Goal: Task Accomplishment & Management: Complete application form

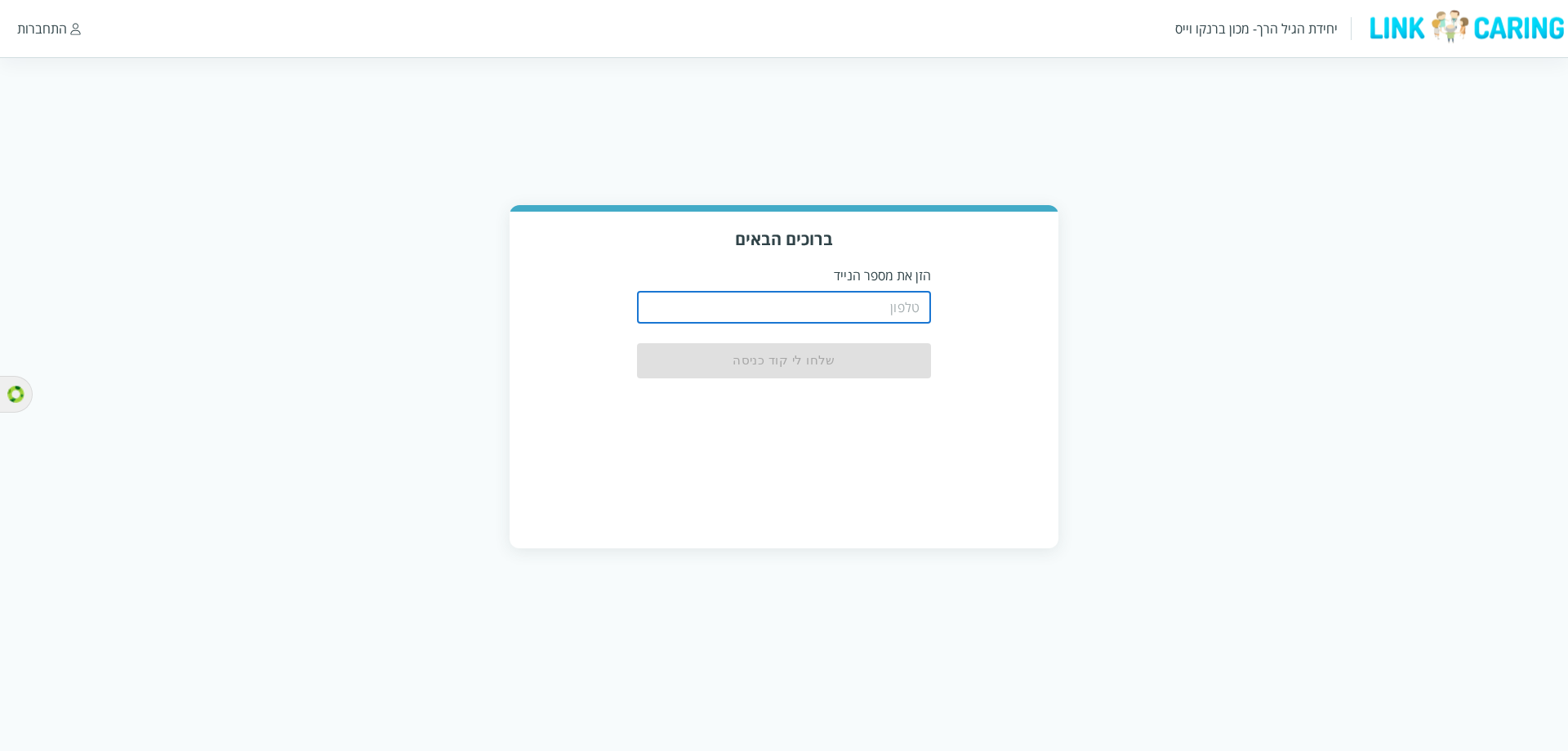
click at [911, 295] on input "tel" at bounding box center [784, 306] width 294 height 32
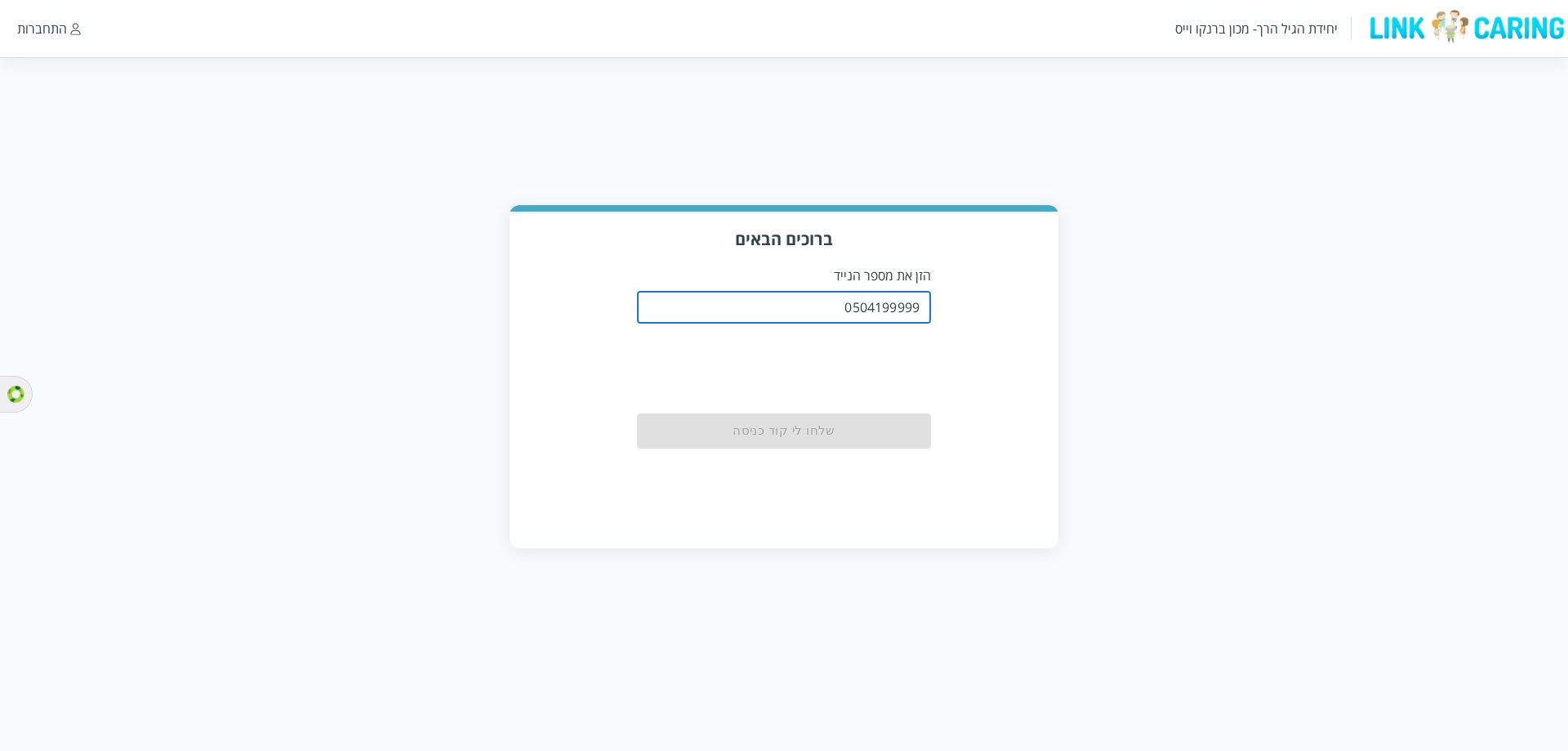
type input "0504199999"
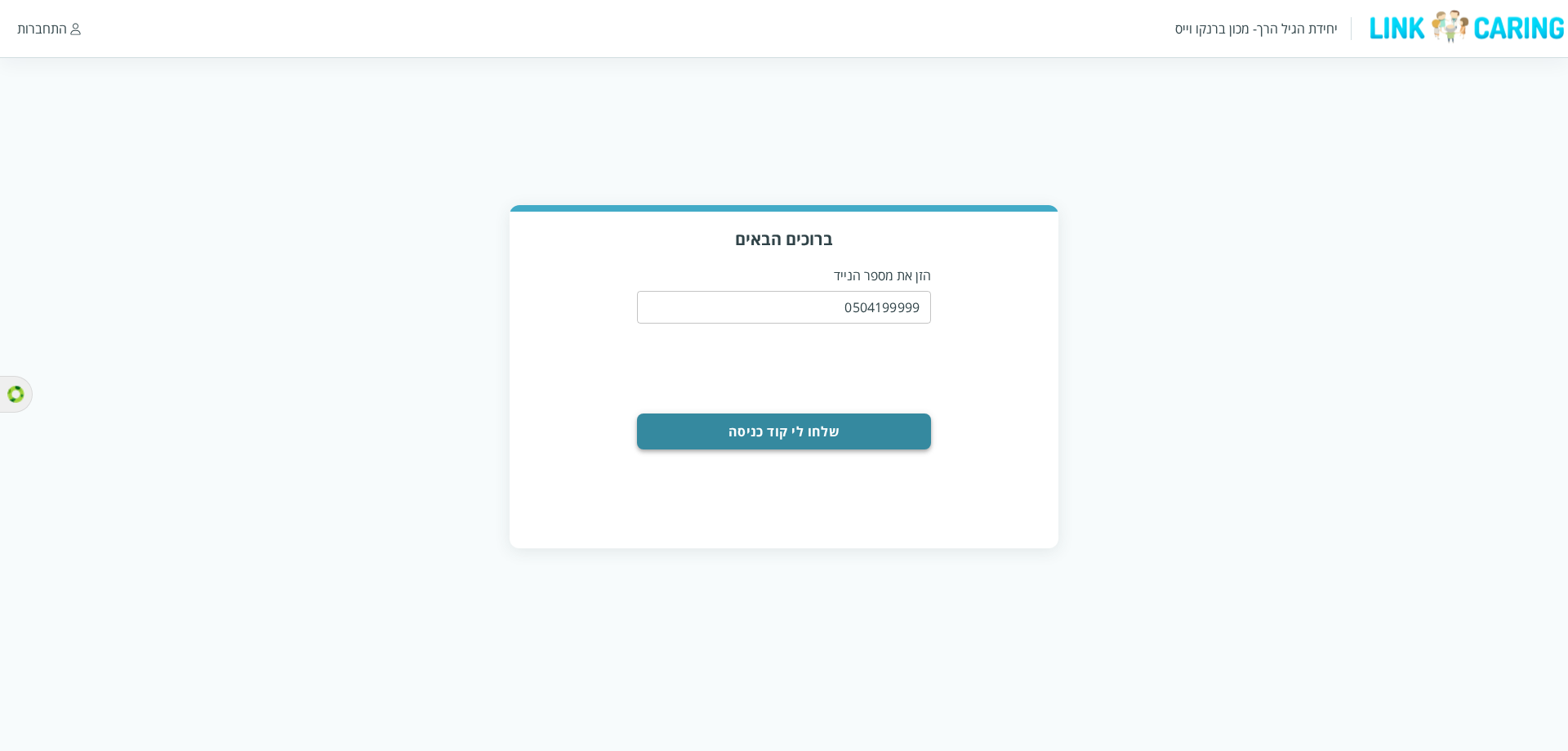
click at [897, 421] on button "שלחו לי קוד כניסה" at bounding box center [784, 431] width 294 height 36
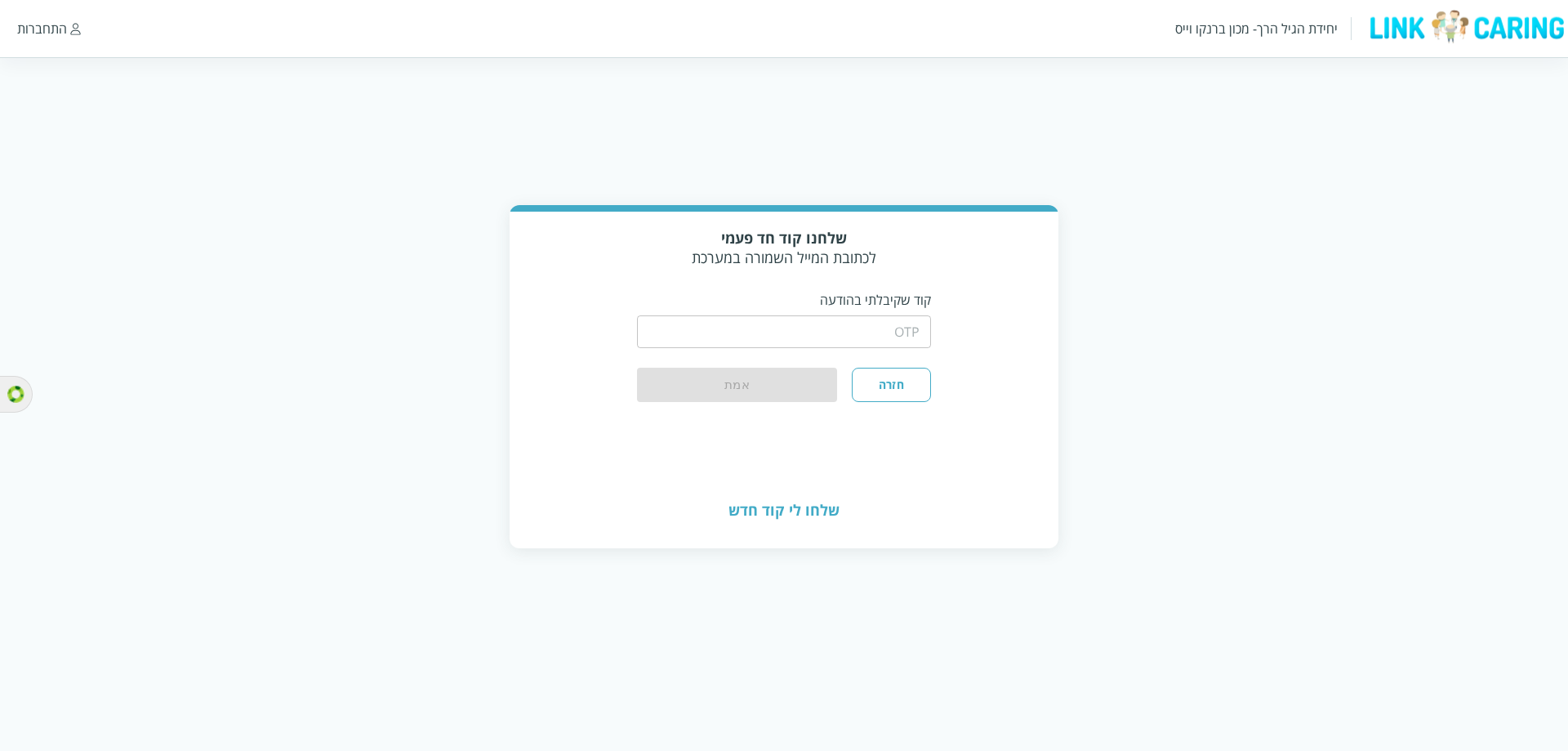
click at [901, 291] on p "קוד שקיבלתי בהודעה" at bounding box center [784, 299] width 294 height 18
click at [896, 334] on input "string" at bounding box center [784, 331] width 294 height 32
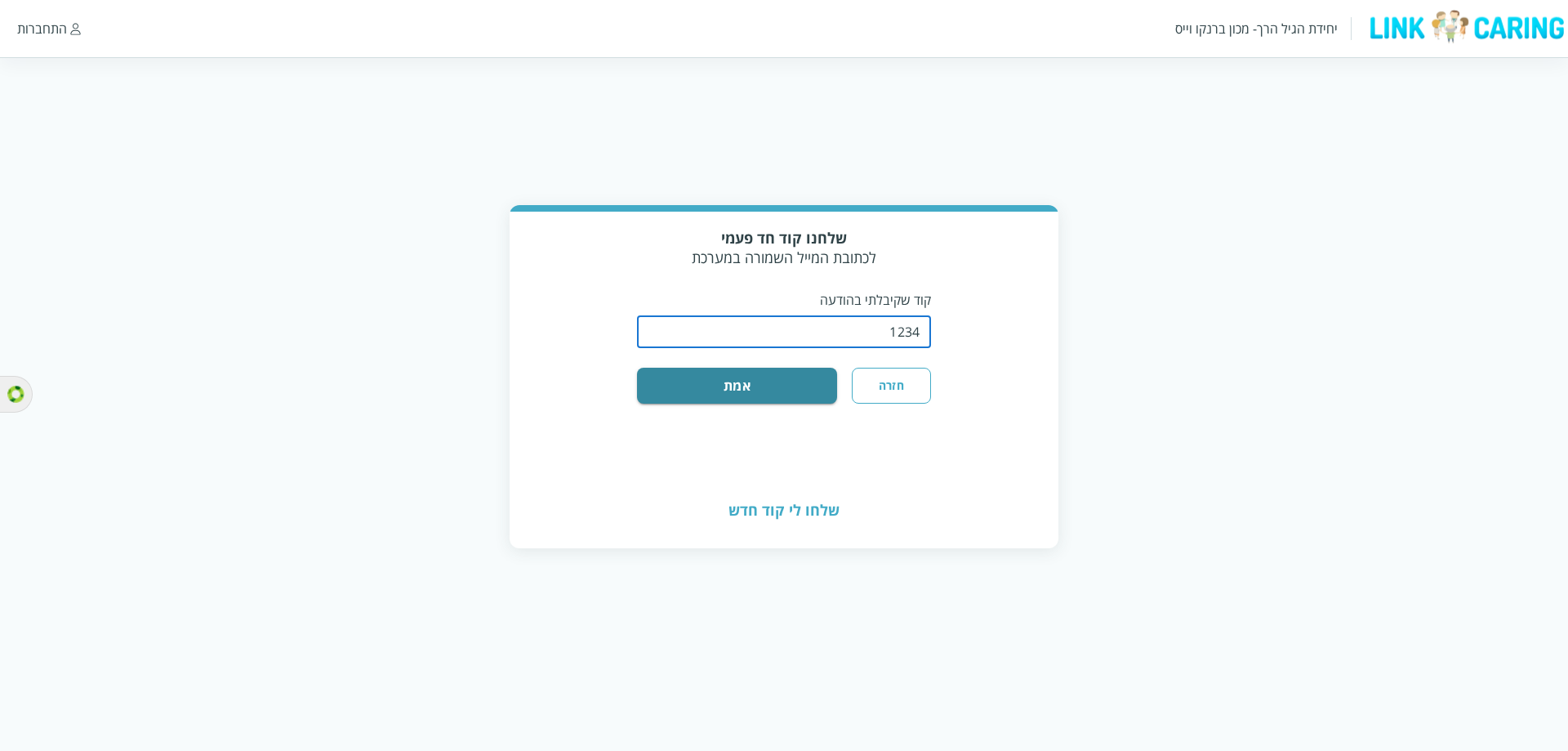
type input "1234"
click at [879, 443] on div "שלחנו קוד חד פעמי לכתובת המייל השמורה במערכת קוד שקיבלתי בהודעה ​ חזרה אמת" at bounding box center [783, 343] width 549 height 262
click at [737, 378] on button "אמת" at bounding box center [737, 386] width 200 height 36
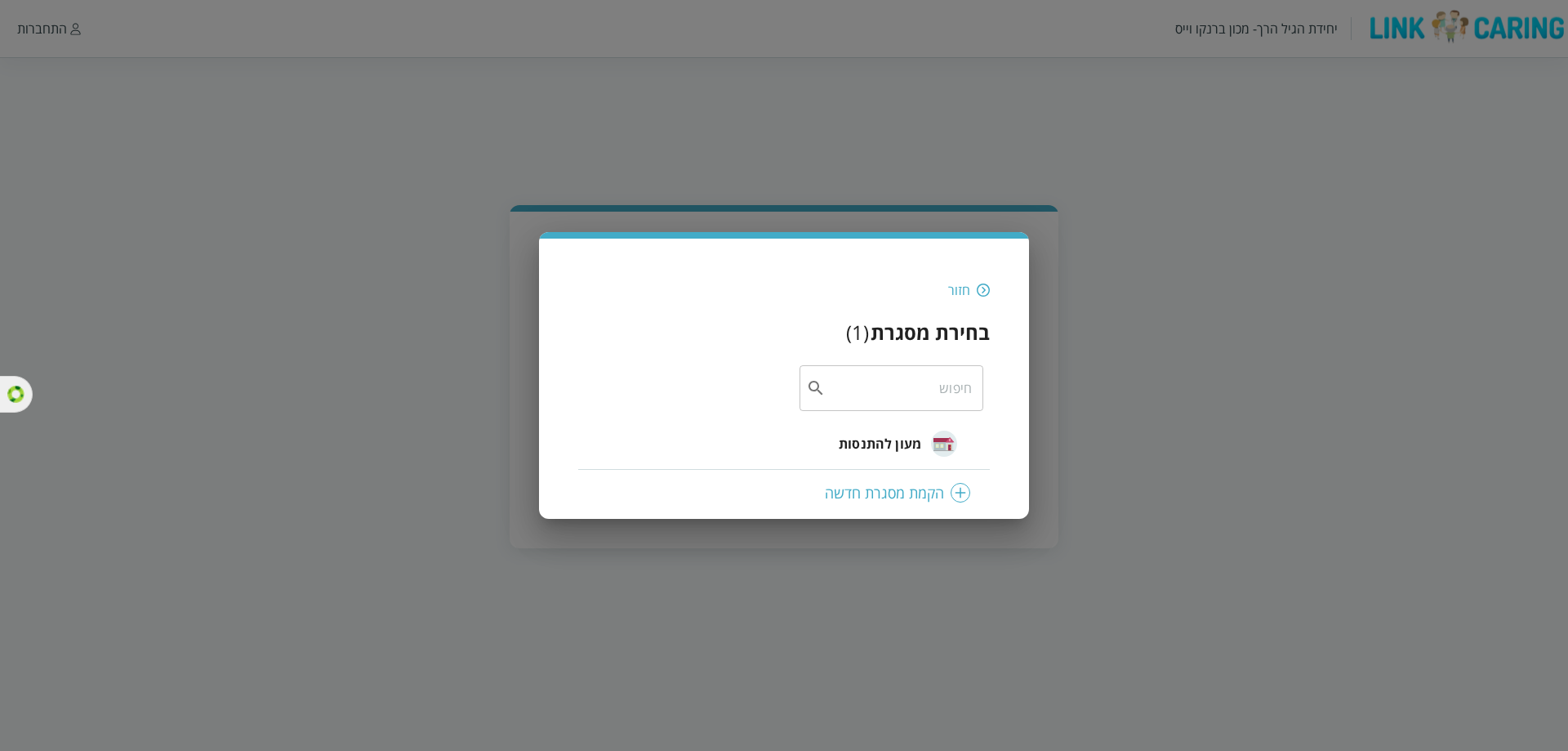
click at [896, 447] on span "מעון להתנסות" at bounding box center [880, 444] width 82 height 20
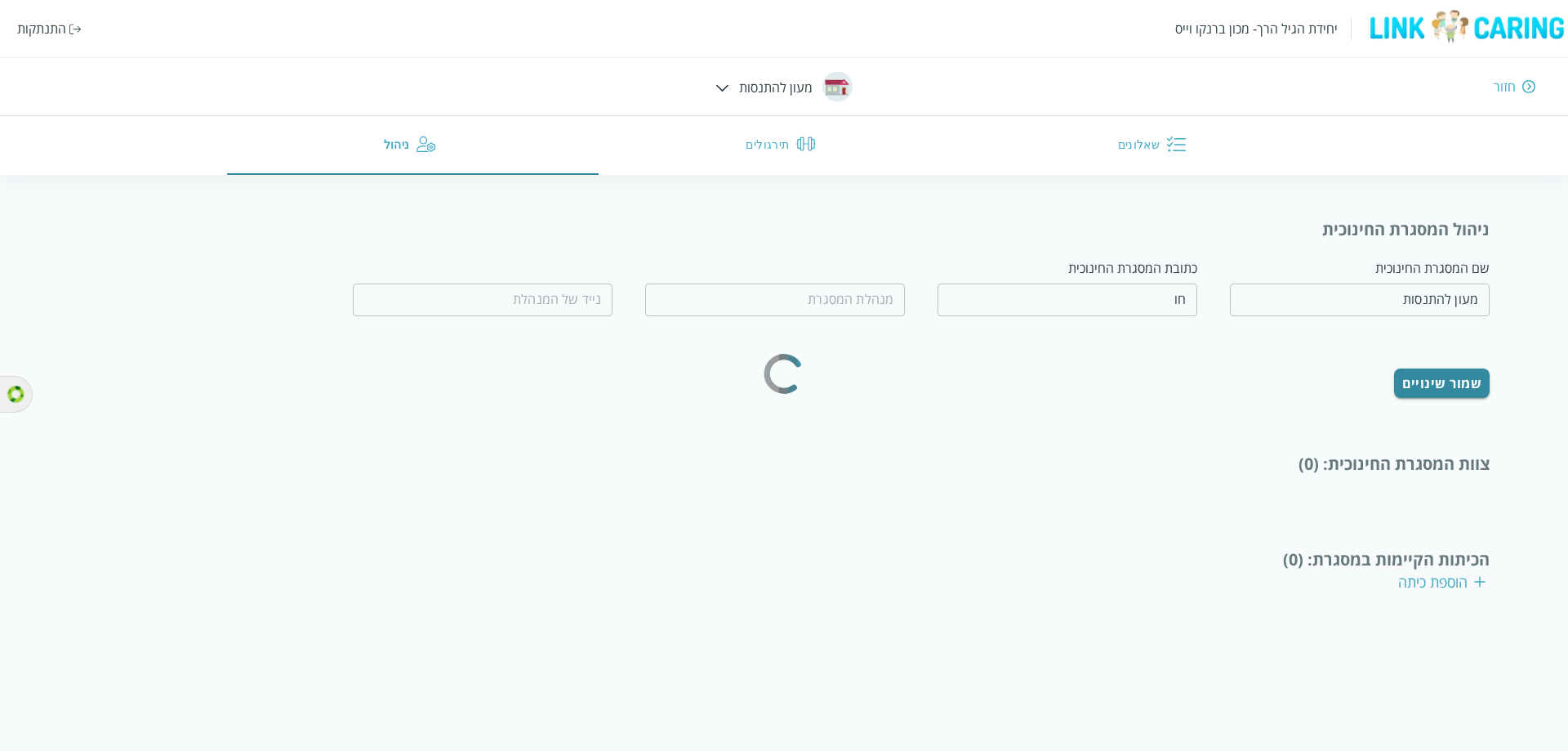
type input "טובה מאד"
type input "0562365445"
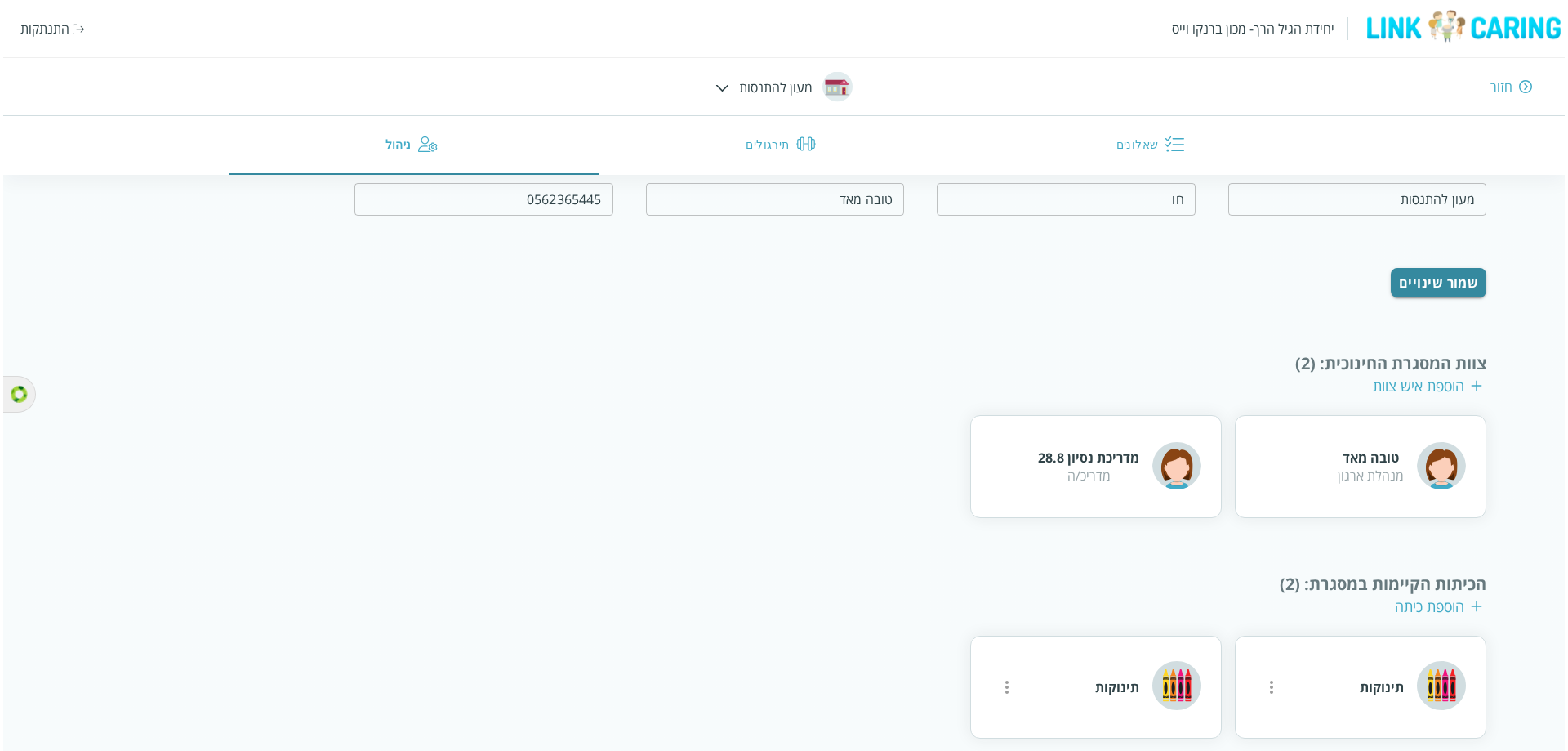
scroll to position [100, 0]
click at [1278, 676] on icon "more" at bounding box center [1269, 686] width 20 height 20
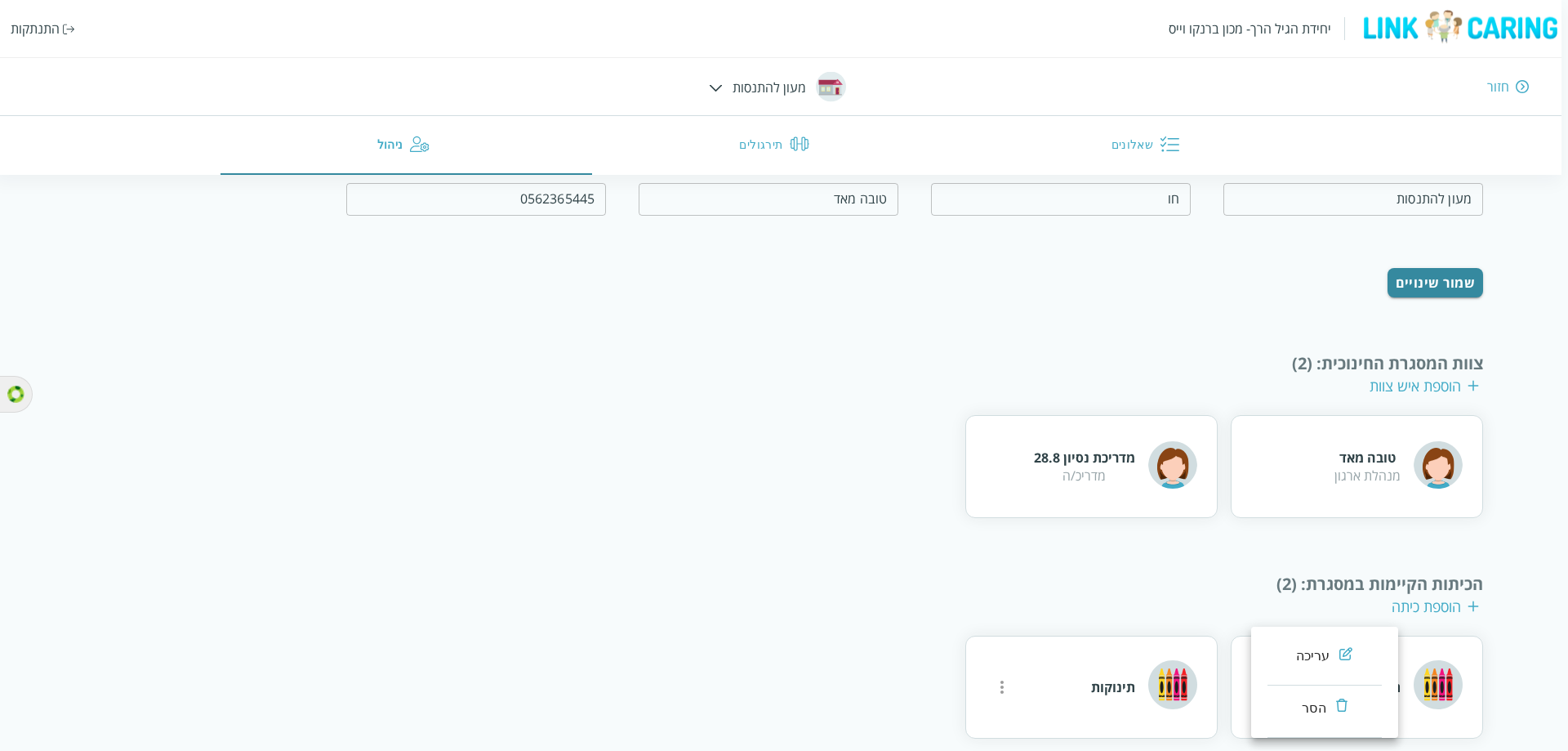
click at [1301, 664] on div "עריכה" at bounding box center [1313, 656] width 34 height 20
type input "תינוקות"
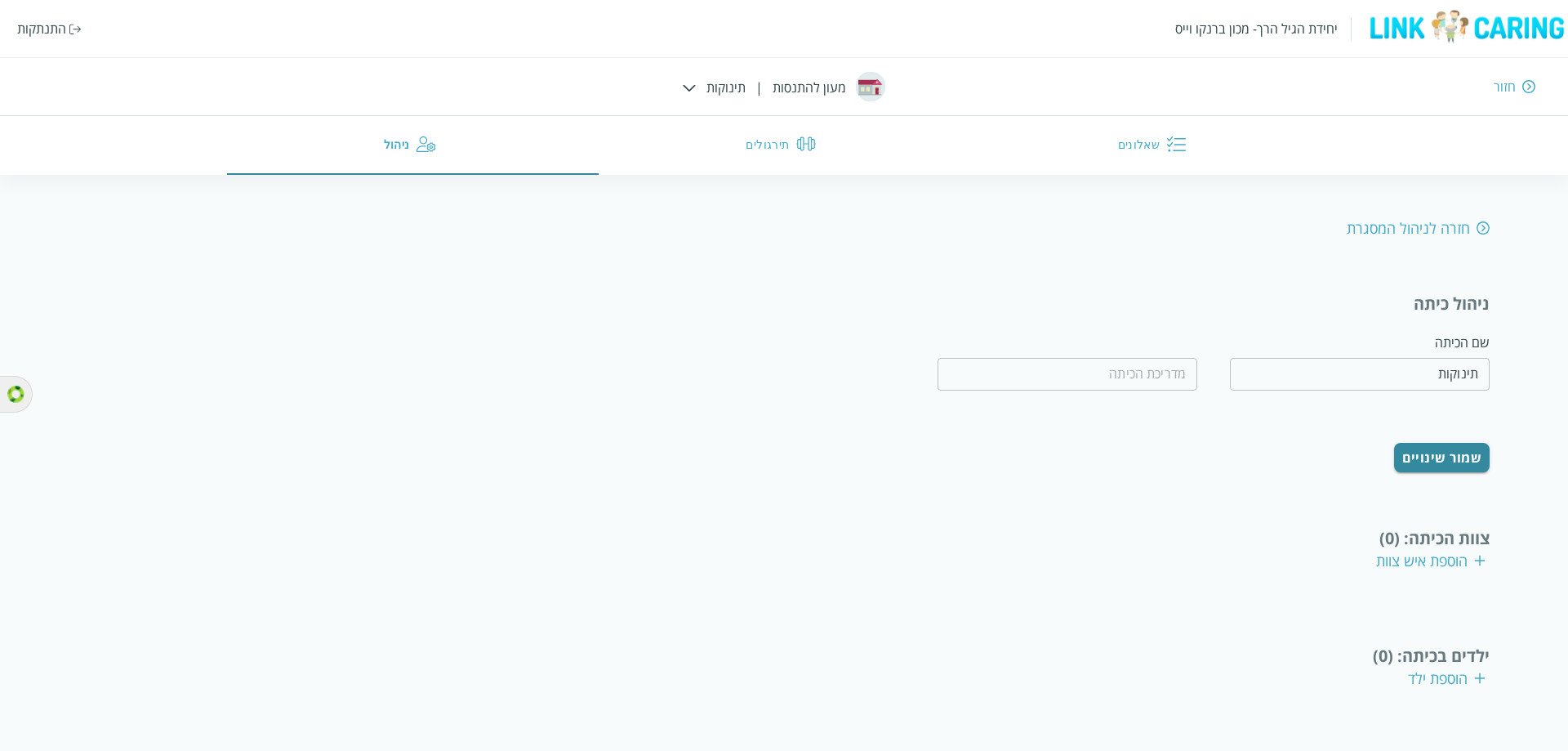
click at [1457, 669] on div "הוספת ילד" at bounding box center [1446, 678] width 78 height 20
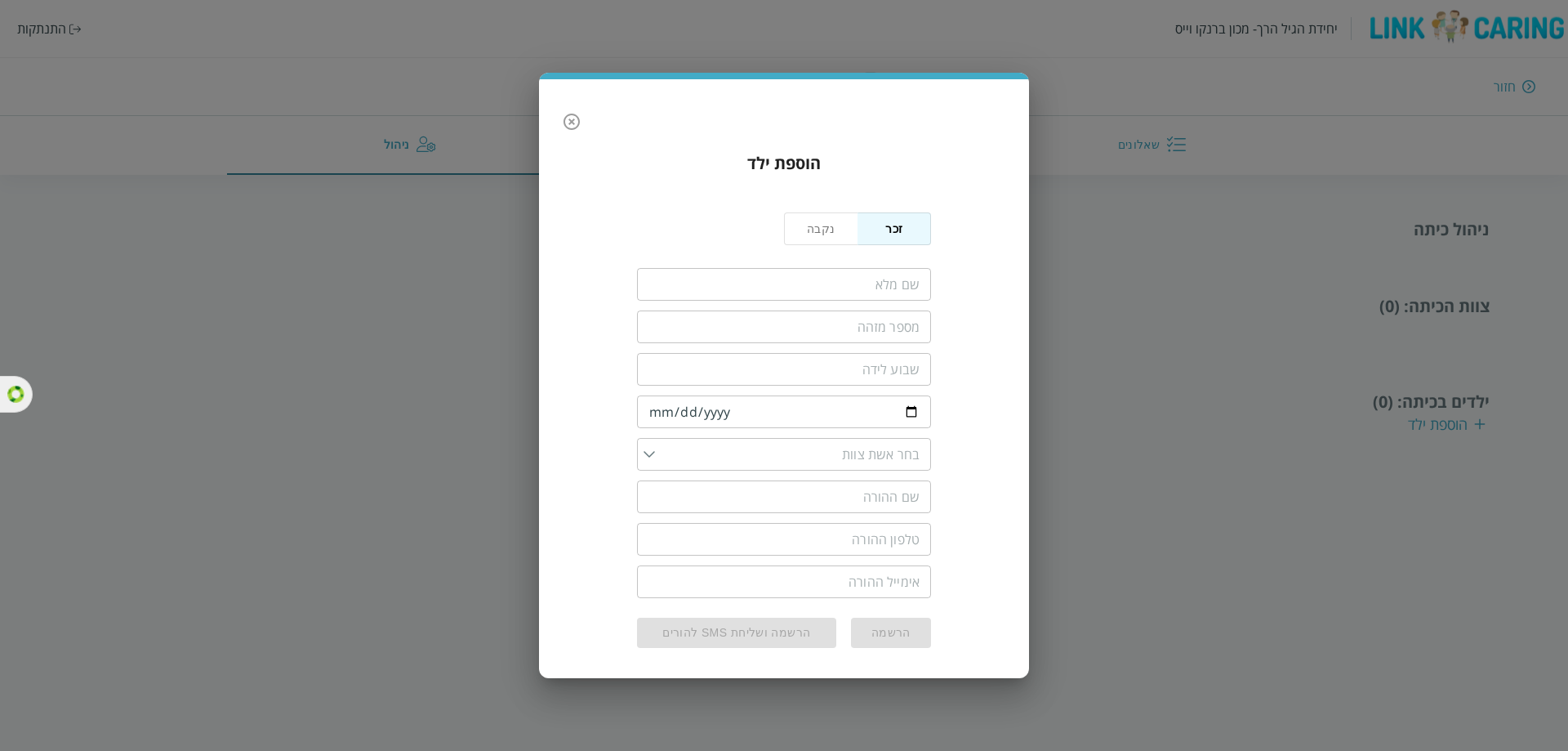
click at [820, 299] on div "​" at bounding box center [784, 282] width 294 height 42
click at [850, 291] on input "fullName" at bounding box center [784, 284] width 294 height 32
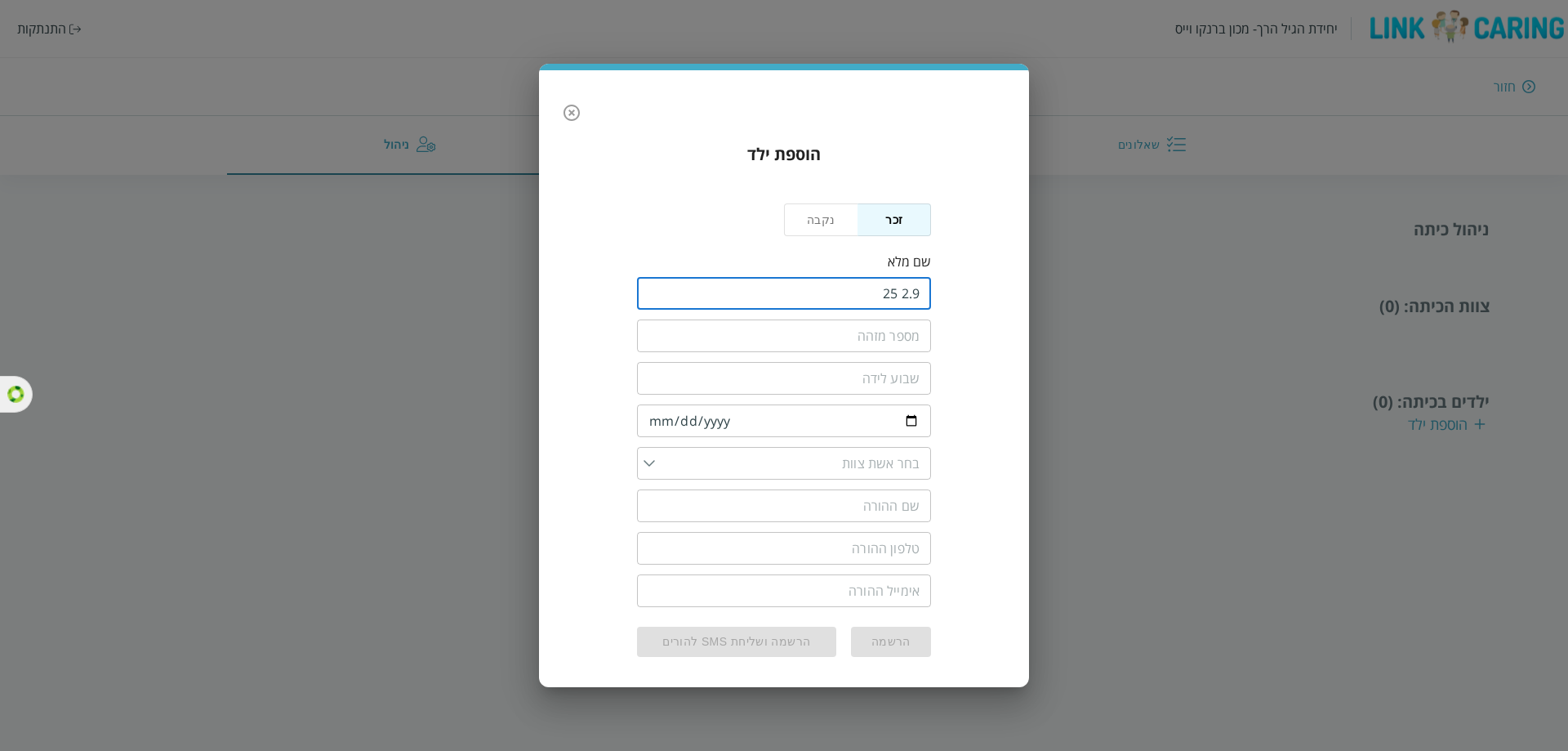
type input "2.9 25"
click at [862, 333] on input "text" at bounding box center [784, 335] width 294 height 32
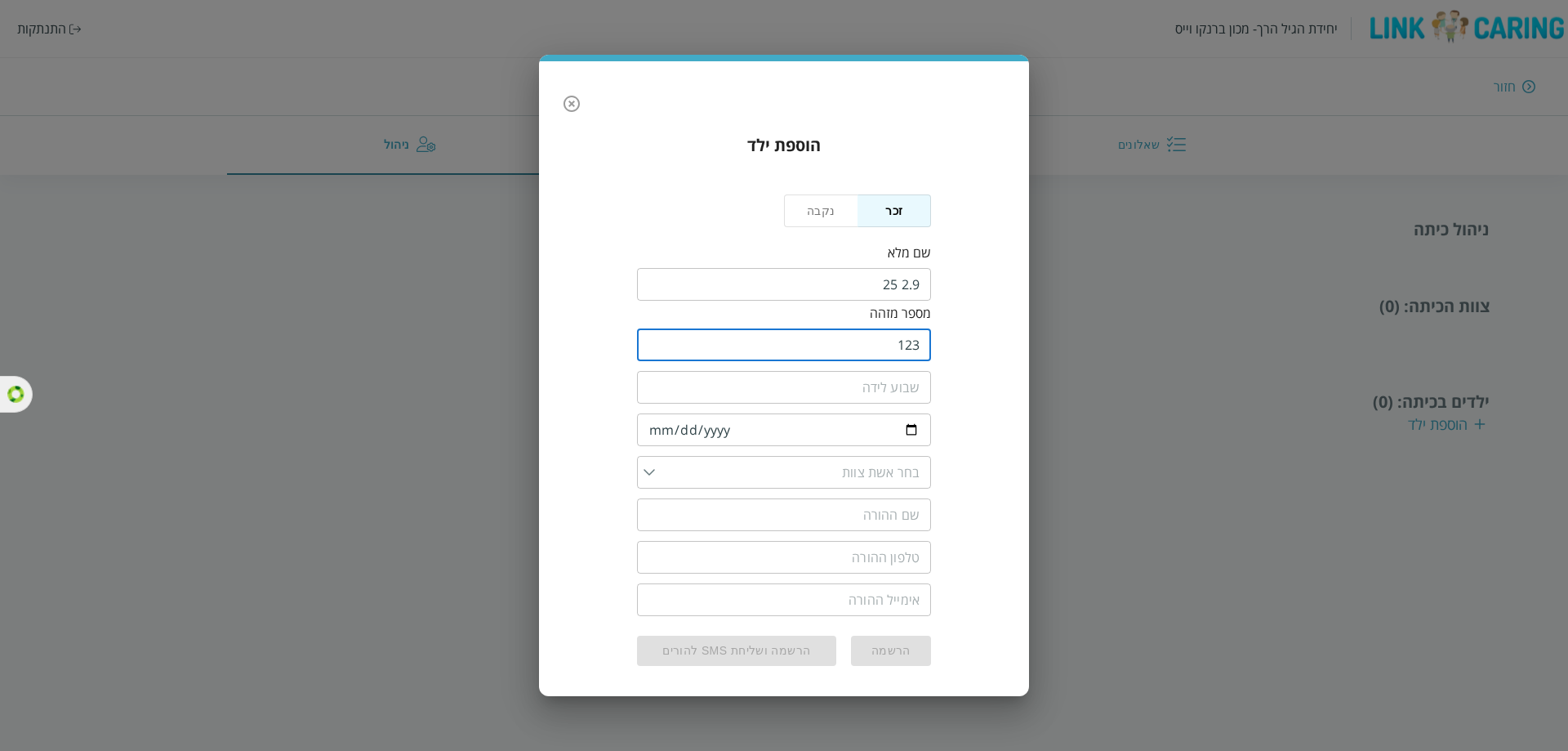
type input "123"
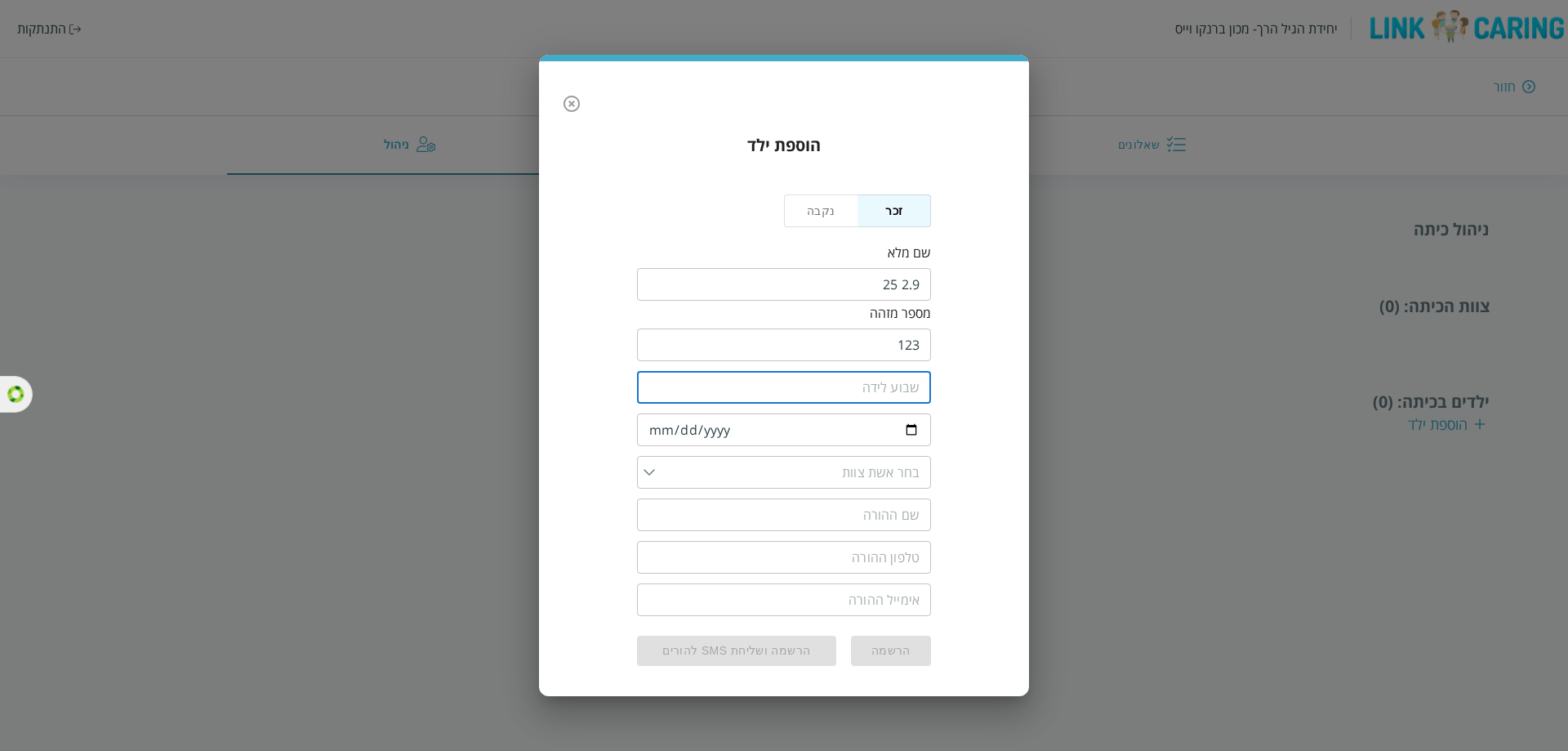
click at [826, 388] on input "number" at bounding box center [784, 387] width 294 height 32
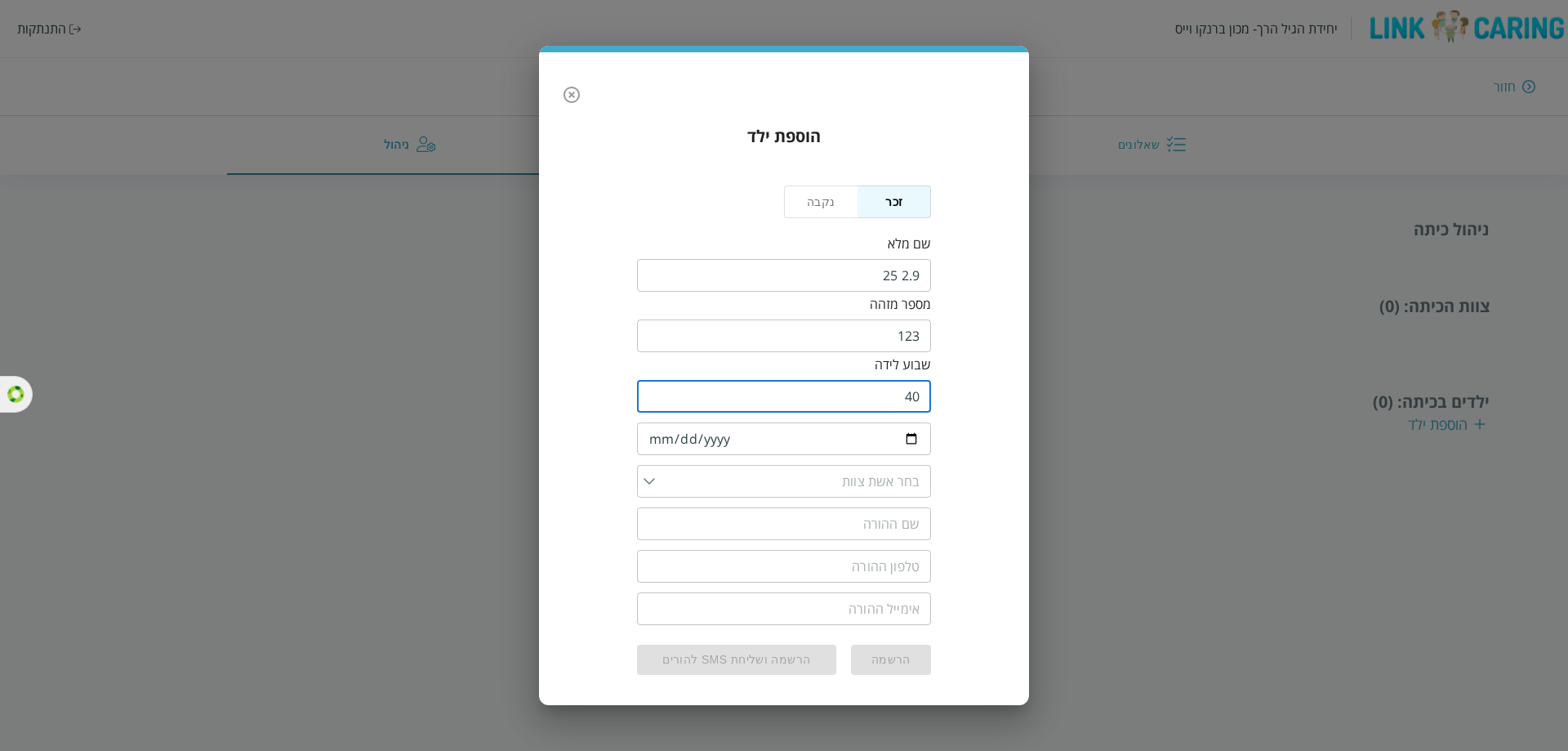
type input "40"
click at [861, 443] on input "date" at bounding box center [784, 438] width 294 height 32
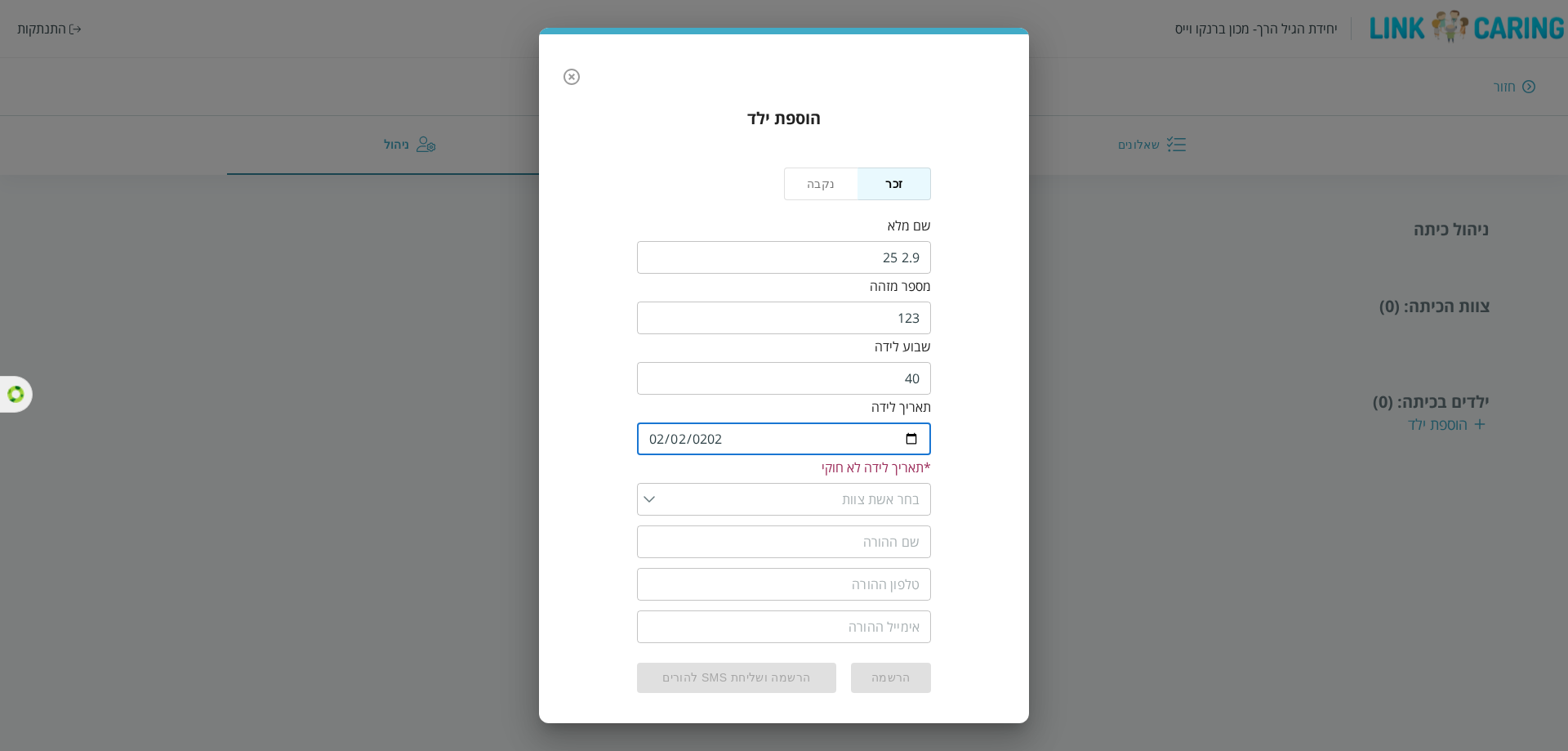
type input "[DATE]"
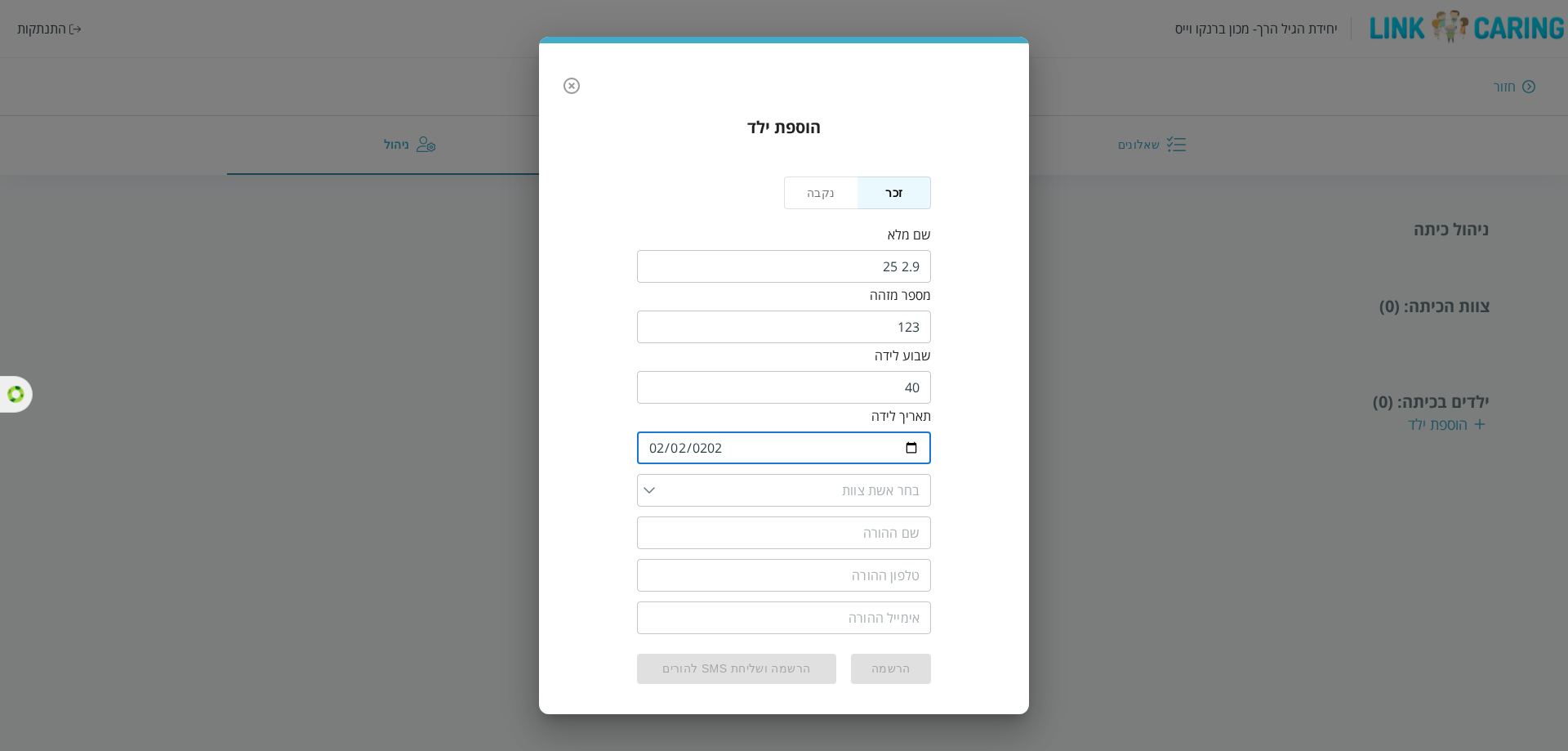
click at [869, 481] on input "list" at bounding box center [788, 490] width 265 height 32
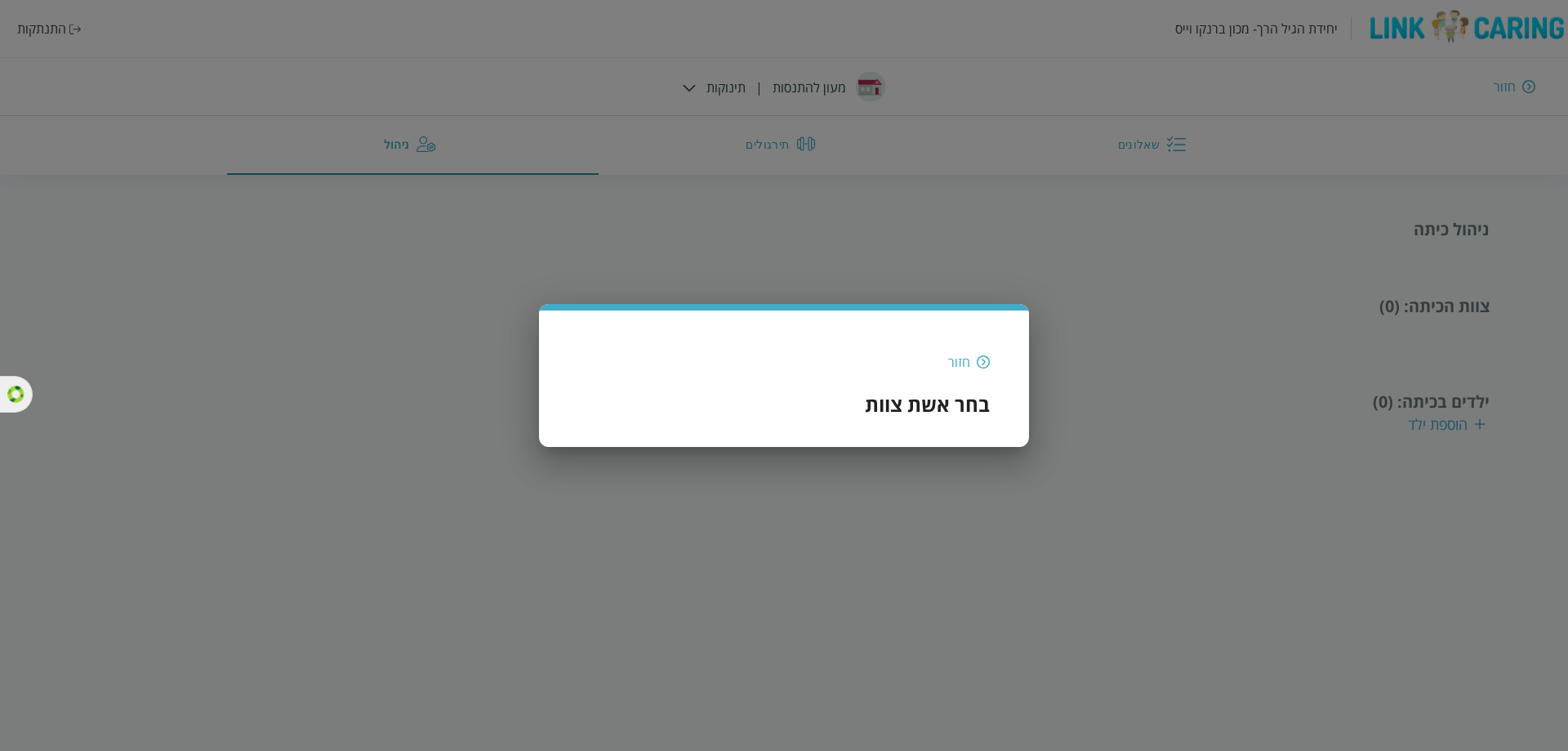
click at [950, 414] on div "חזור בחר אשת צוות" at bounding box center [783, 384] width 411 height 94
click at [980, 364] on img at bounding box center [982, 361] width 13 height 15
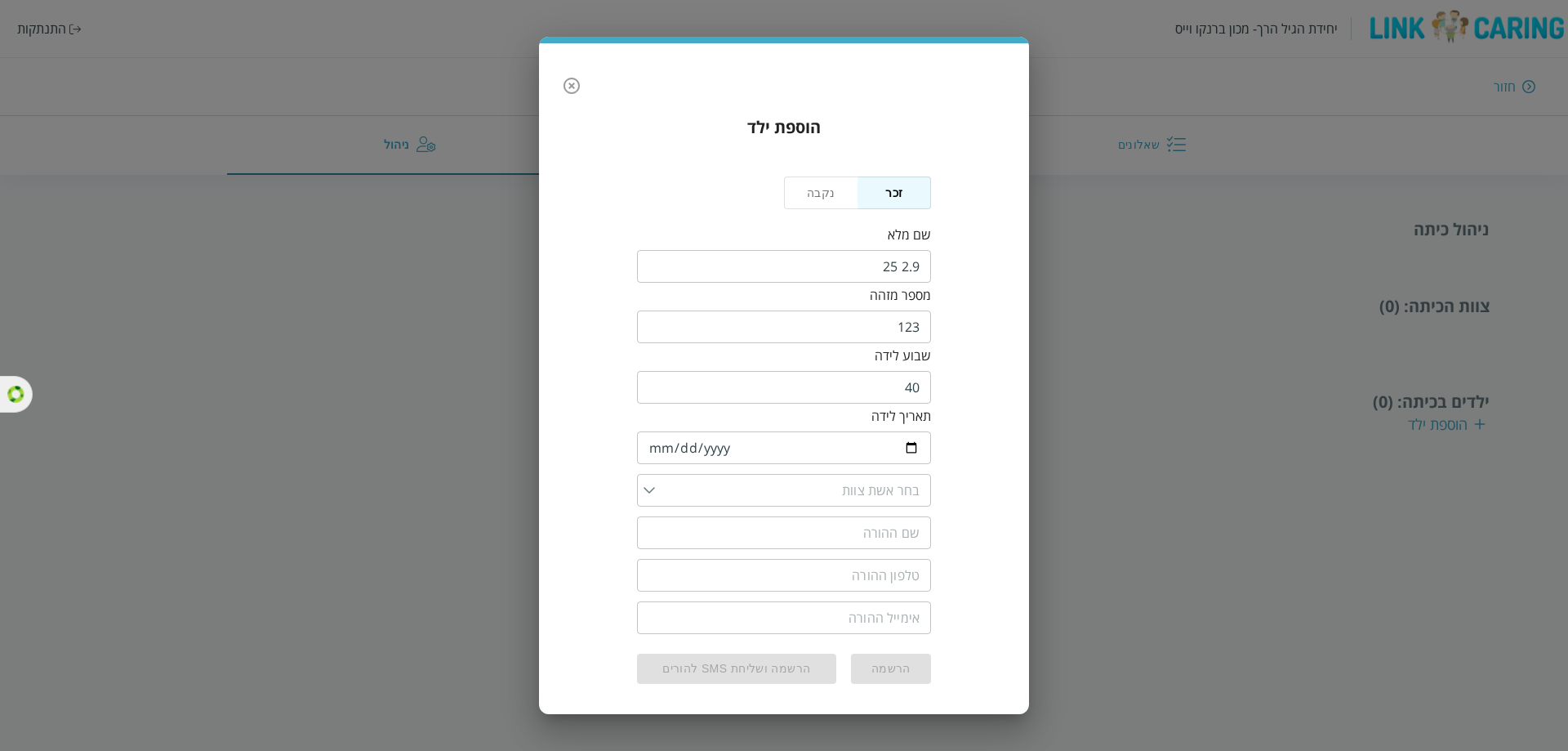
click at [568, 92] on icon "button" at bounding box center [572, 85] width 20 height 20
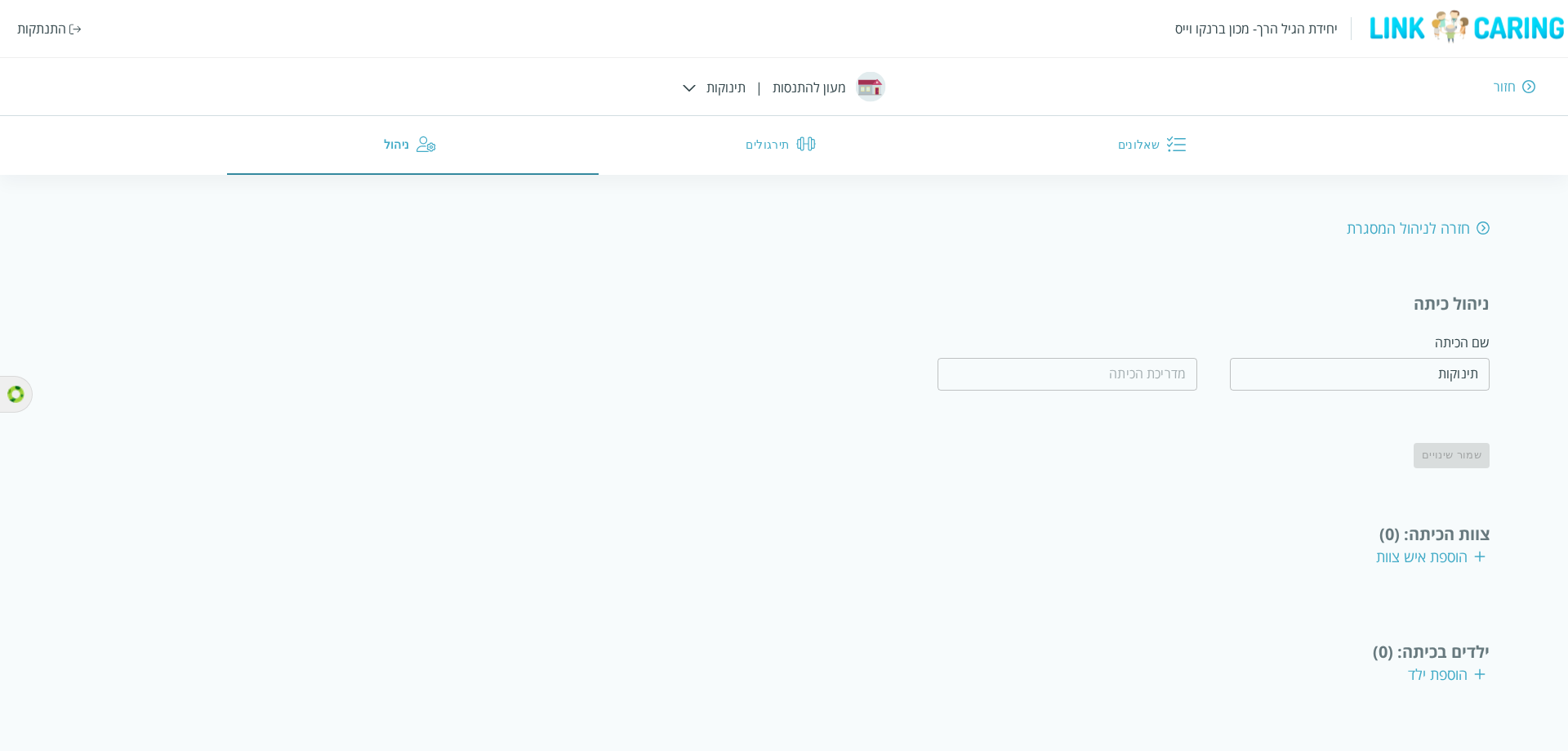
click at [1436, 547] on div "הוספת איש צוות" at bounding box center [1431, 557] width 110 height 20
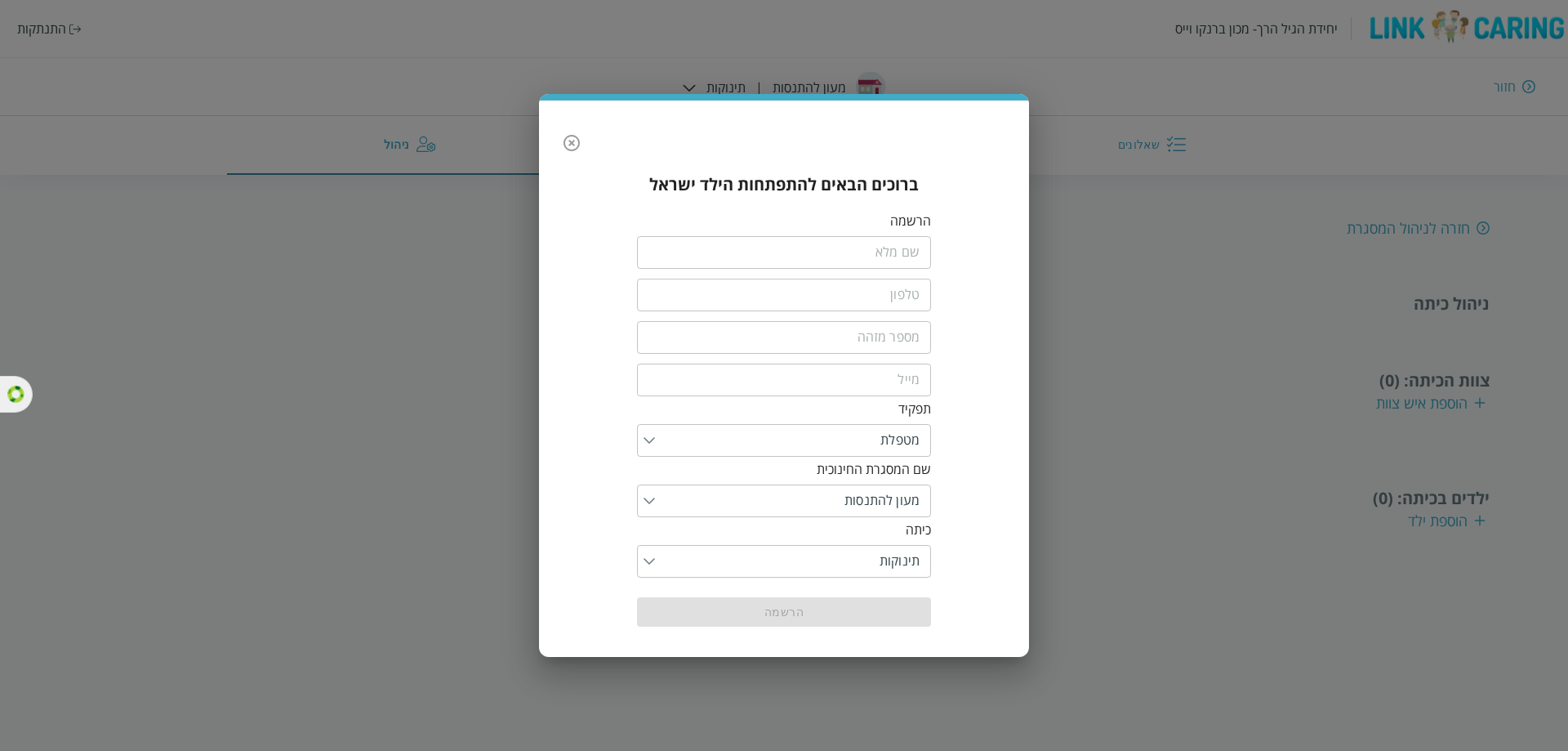
click at [879, 249] on input "fullName" at bounding box center [784, 252] width 294 height 32
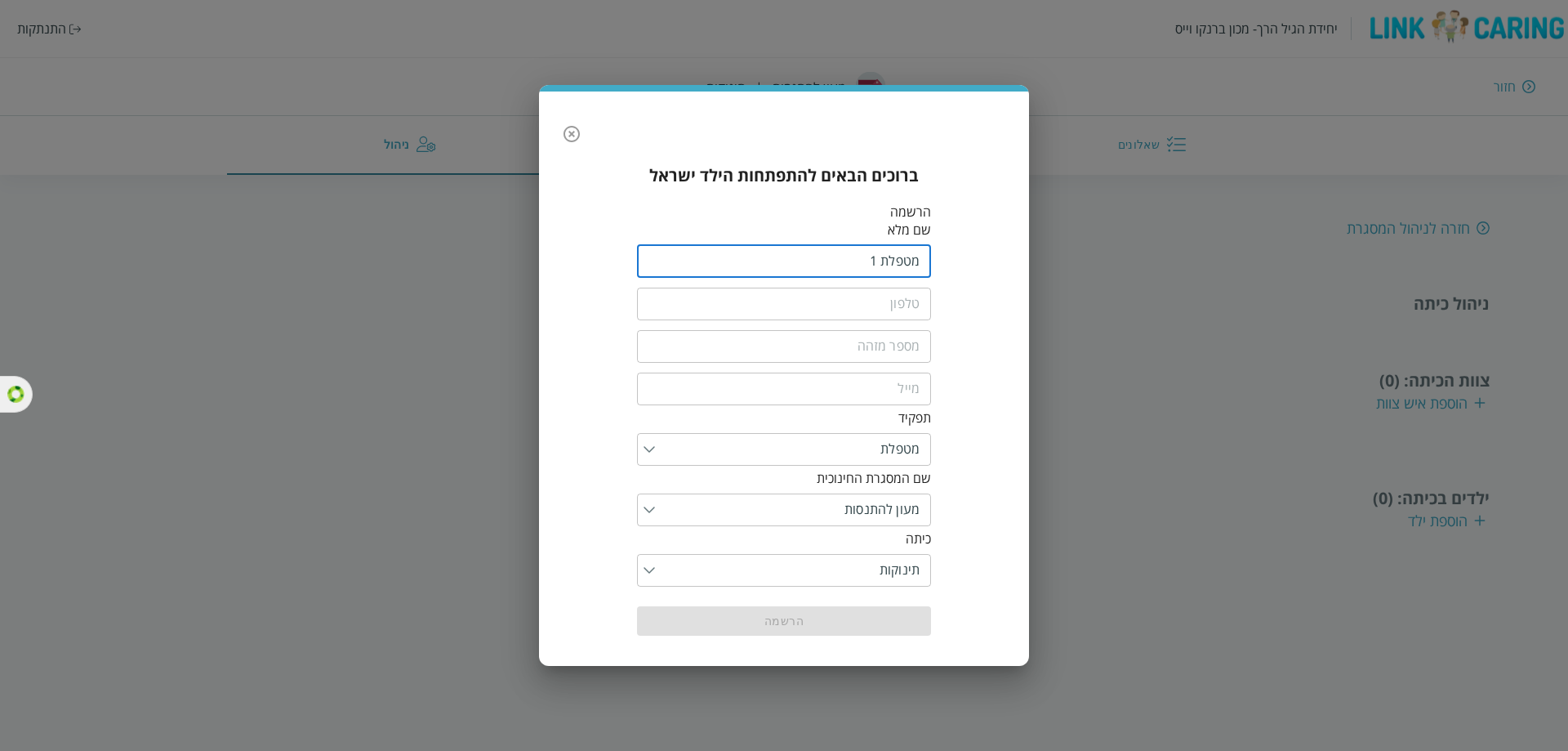
type input "מטפלת 1"
click at [879, 293] on input "tel" at bounding box center [784, 303] width 294 height 32
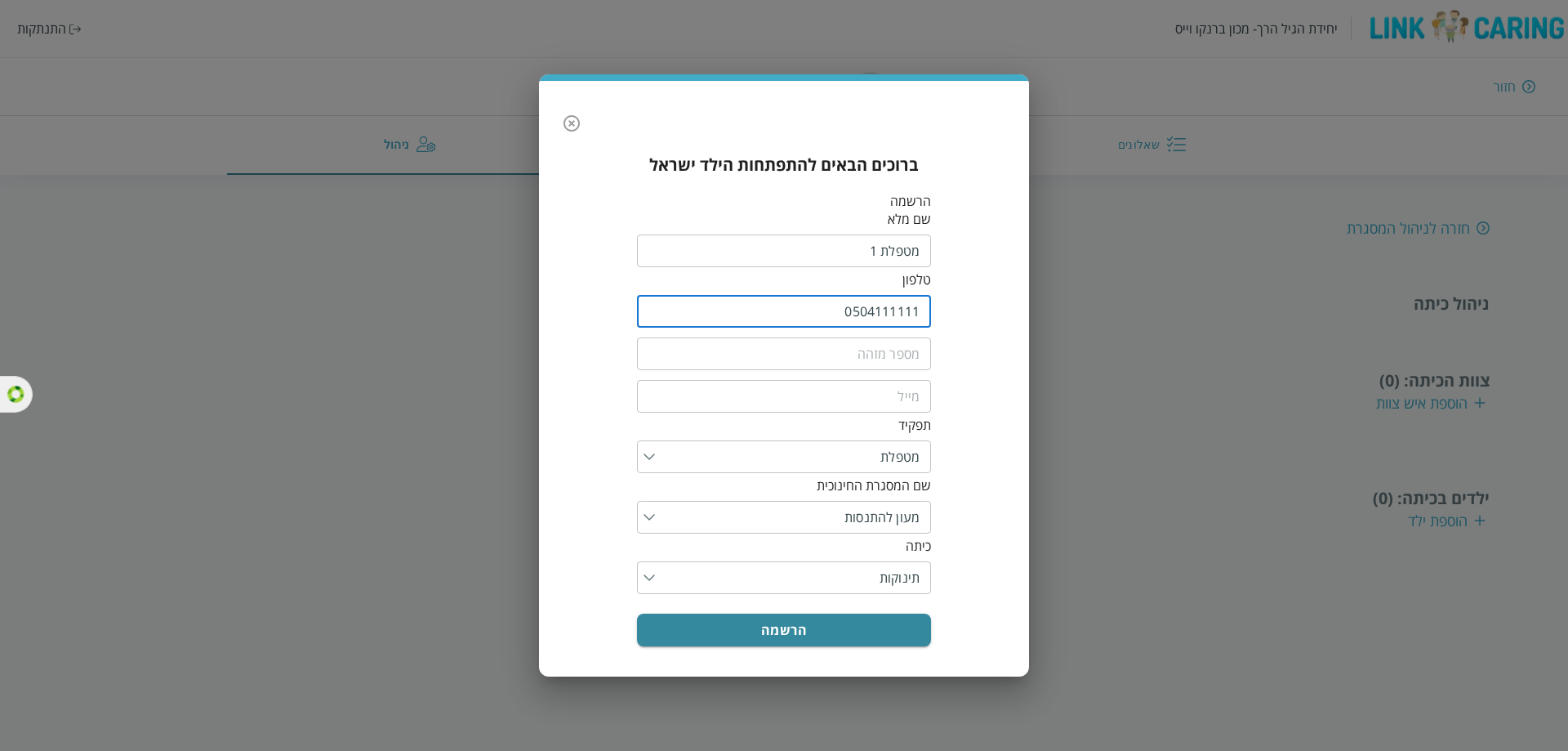
type input "0504111111"
click at [861, 359] on input "text" at bounding box center [784, 353] width 294 height 32
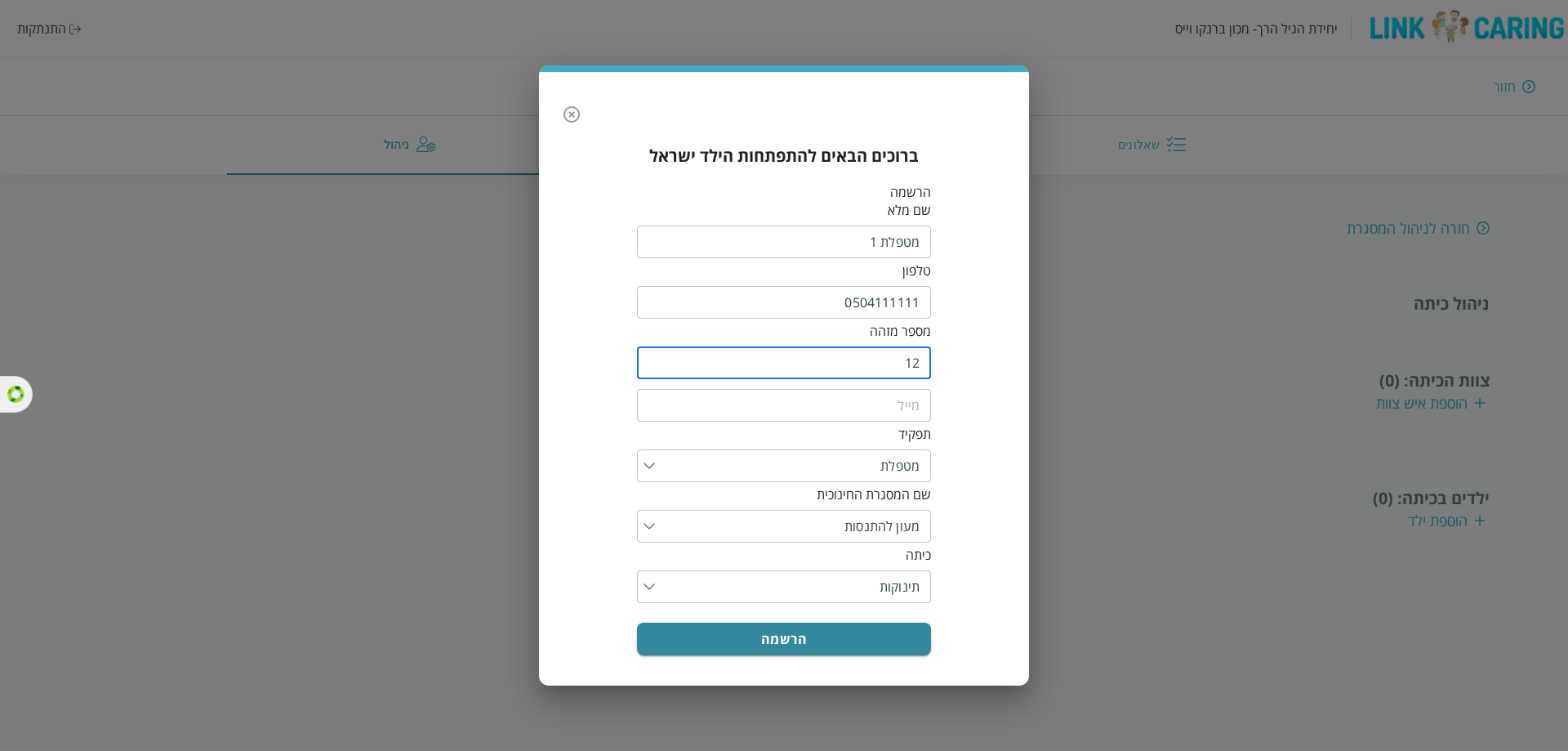
type input "12"
click at [865, 407] on input "email" at bounding box center [784, 404] width 294 height 32
type input "m"
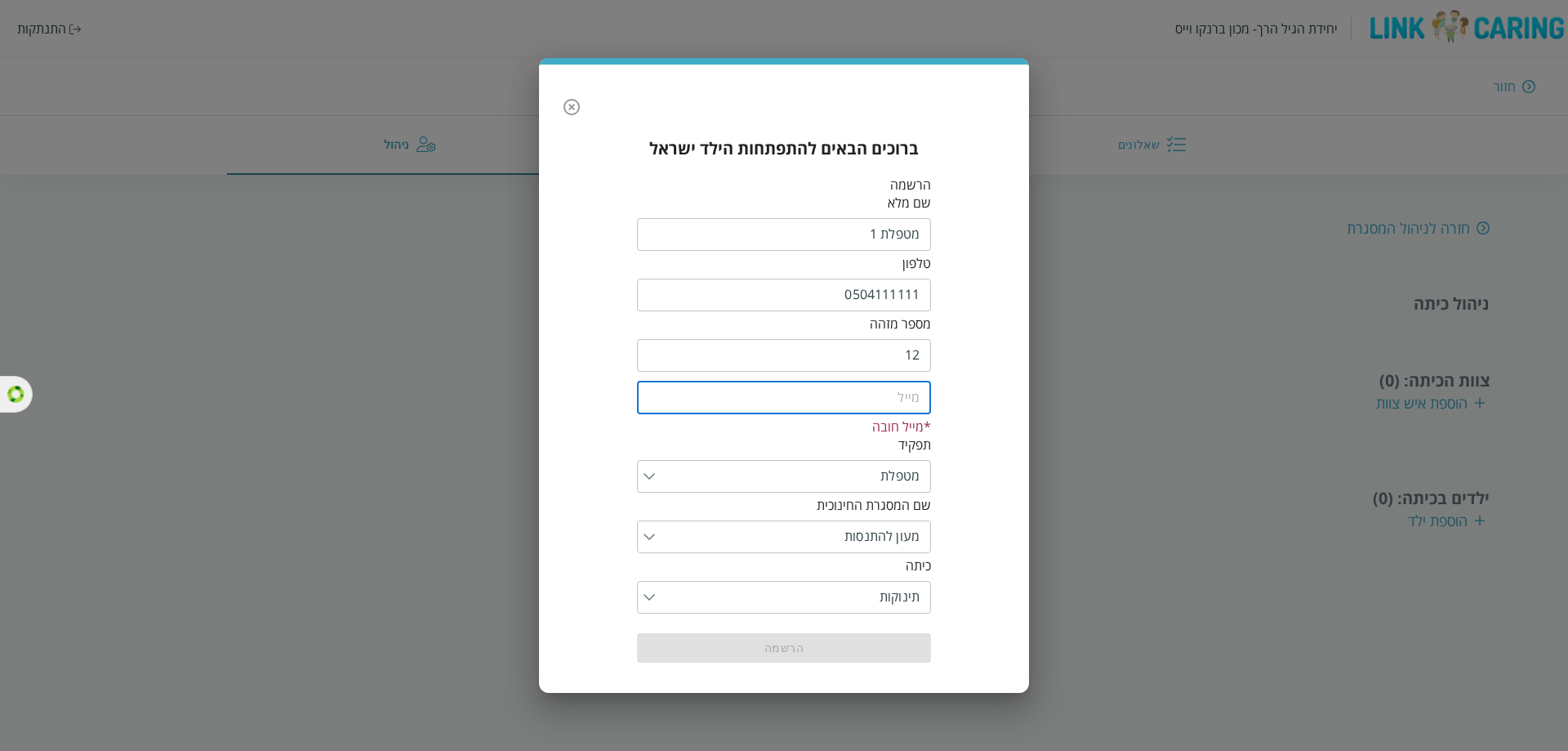
click at [894, 299] on input "0504111111" at bounding box center [784, 295] width 294 height 32
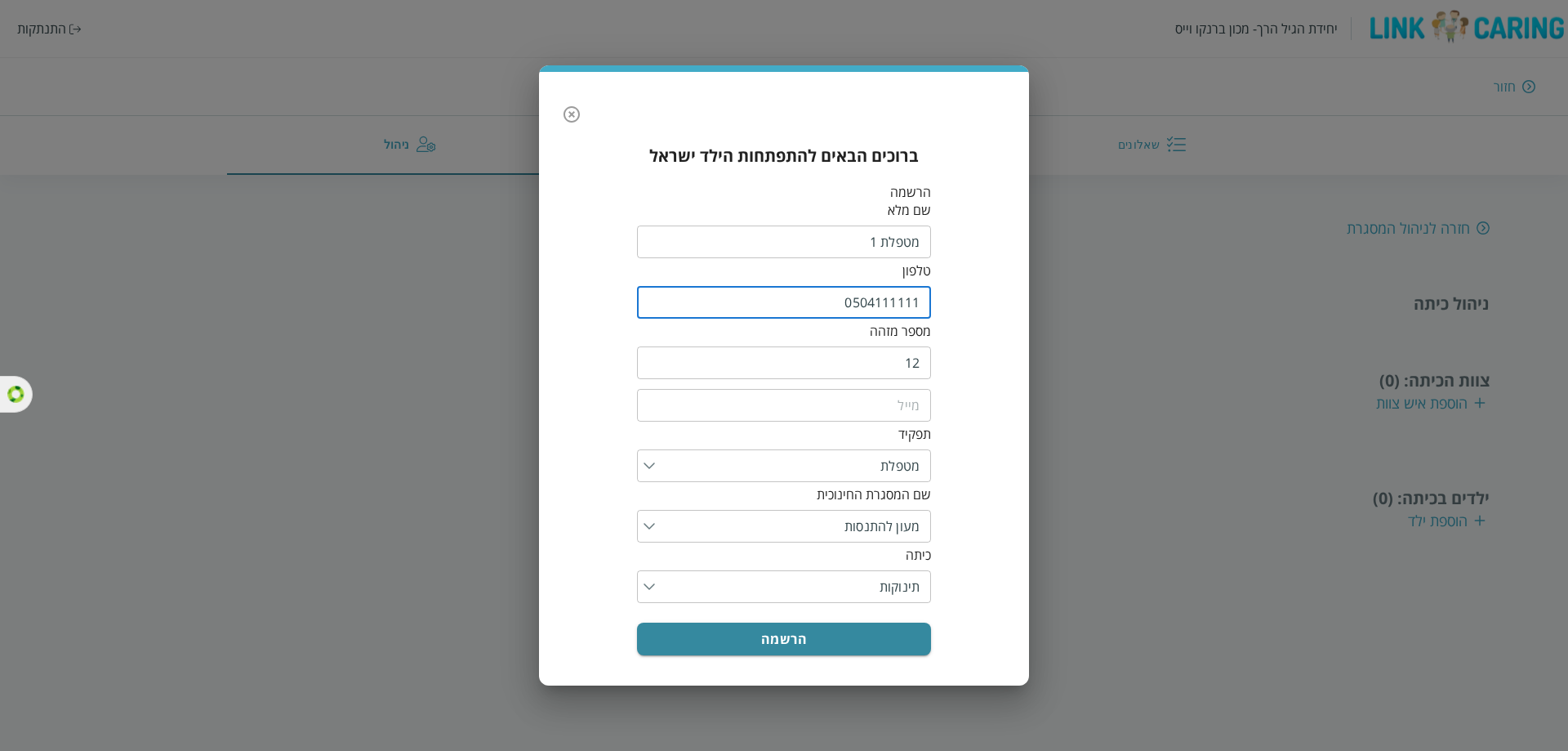
click at [894, 299] on input "0504111111" at bounding box center [784, 301] width 294 height 32
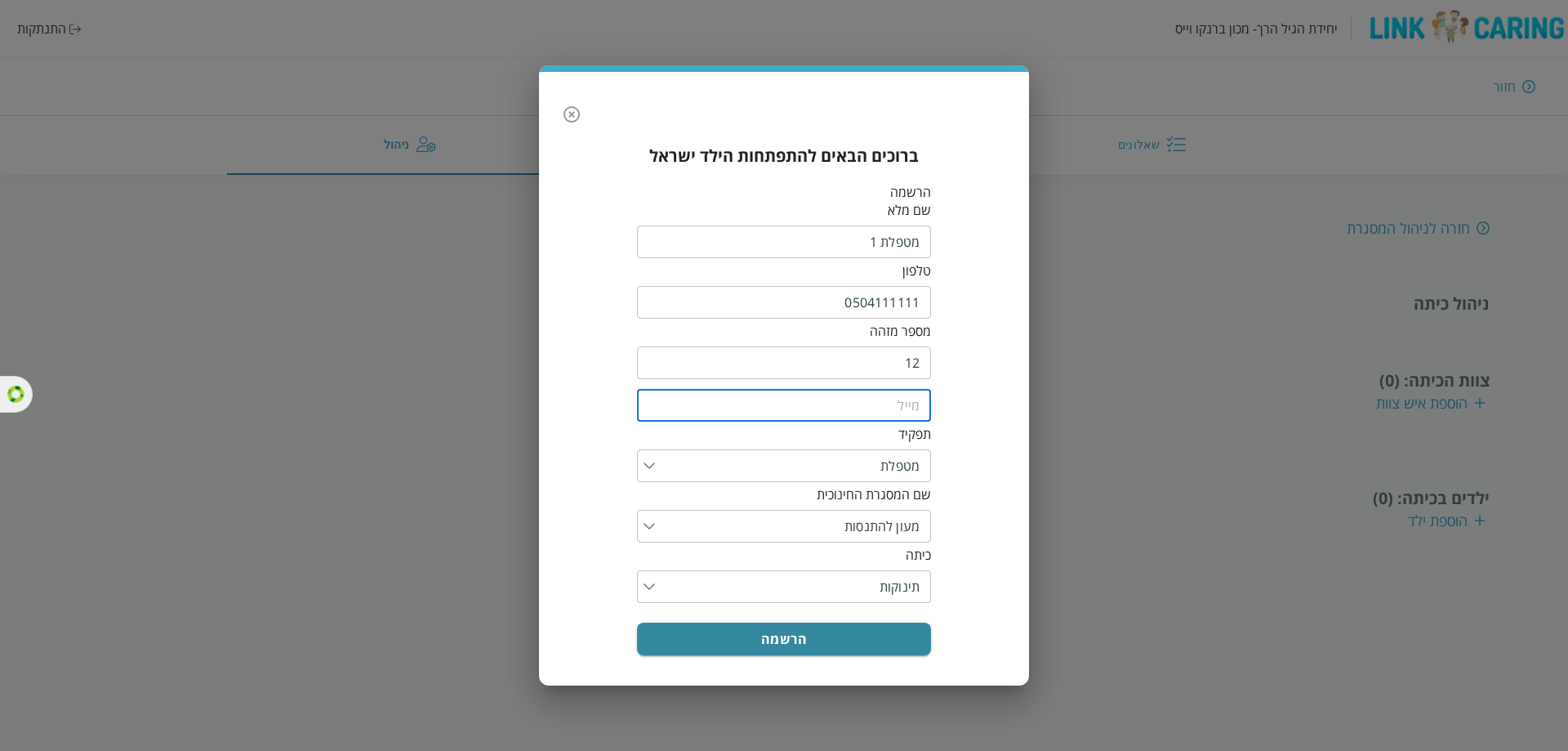
click at [885, 402] on input "email" at bounding box center [784, 404] width 294 height 32
paste input "0504111111"
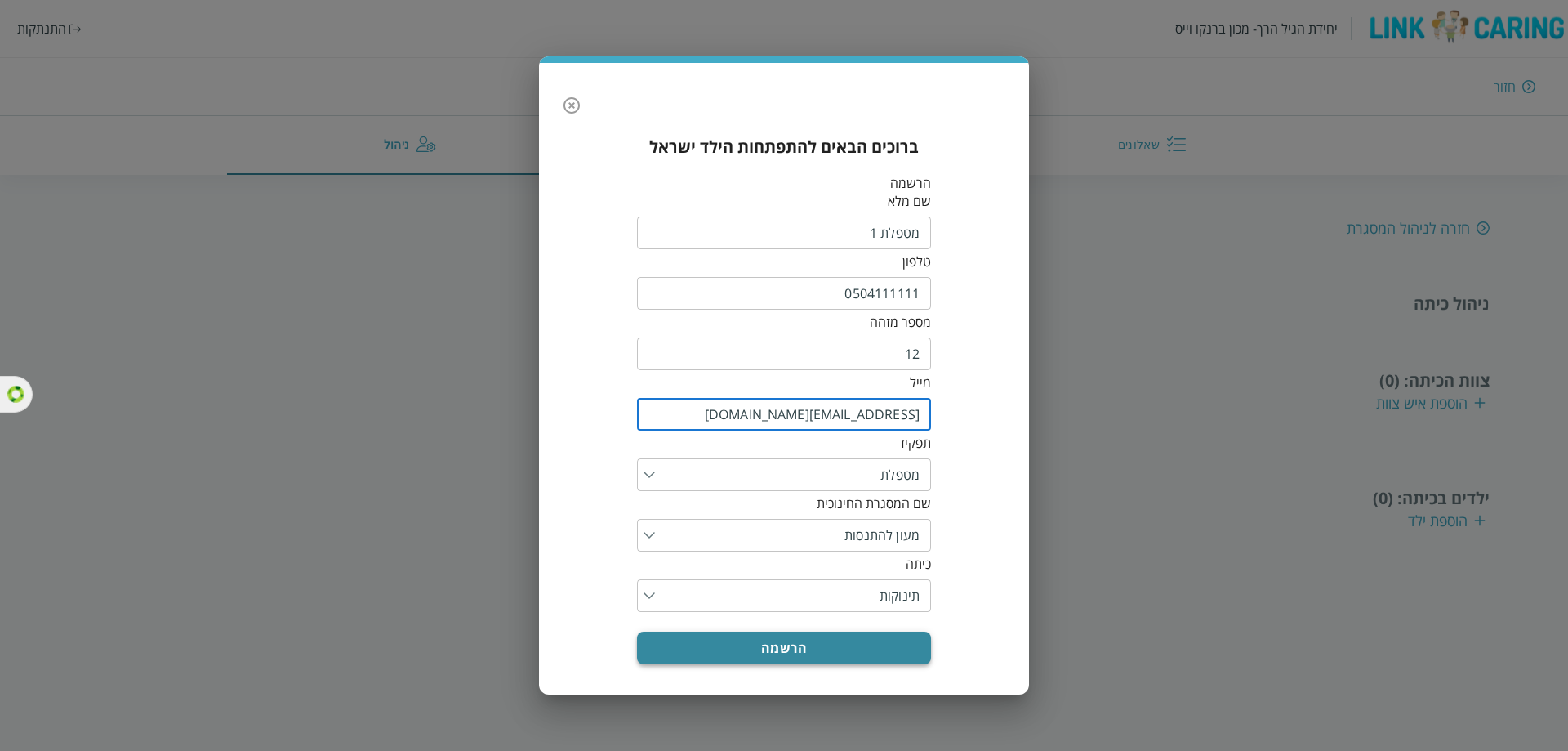
type input "[EMAIL_ADDRESS][DOMAIN_NAME]"
click at [791, 631] on button "הרשמה" at bounding box center [784, 647] width 294 height 32
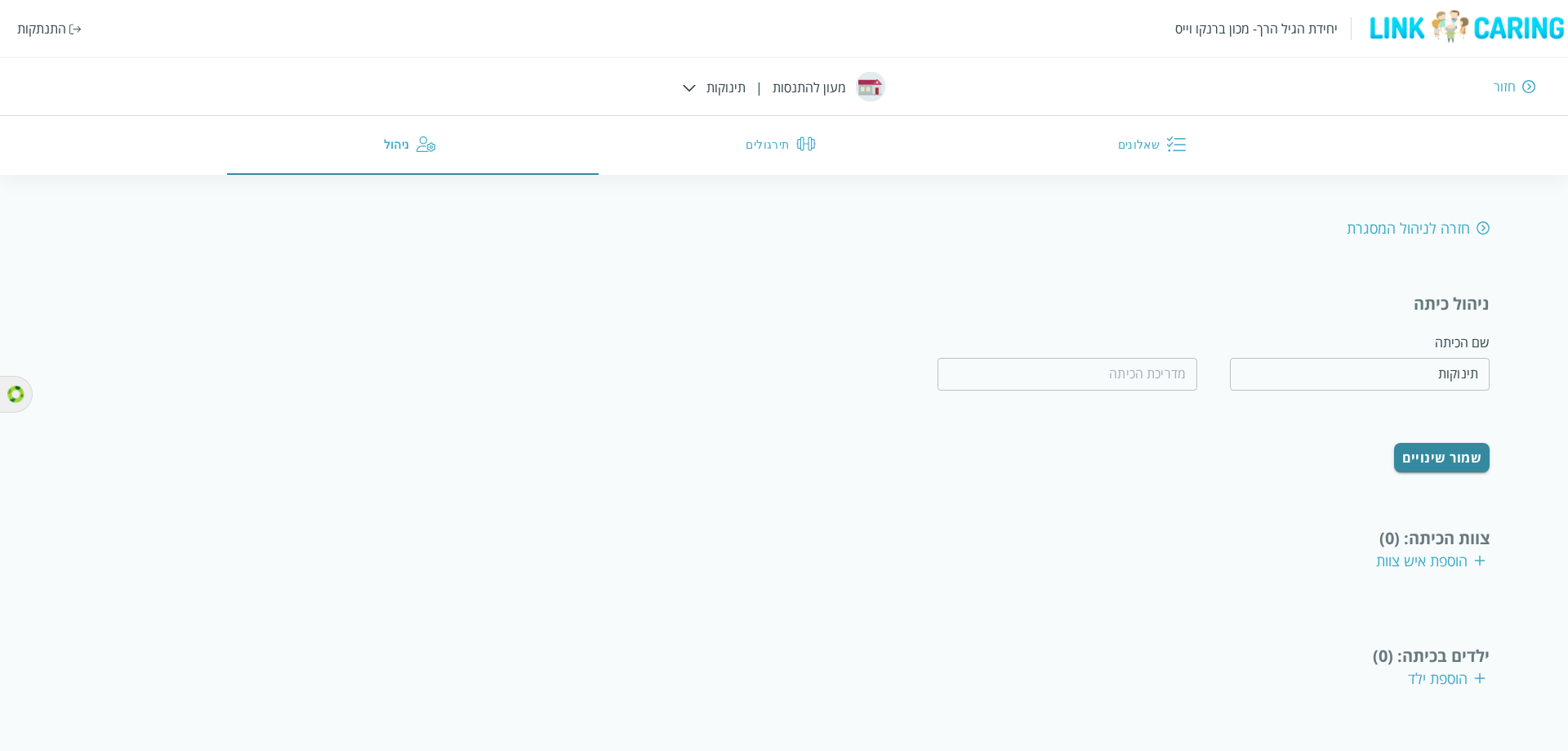
click at [1447, 669] on div "הוספת ילד" at bounding box center [1446, 678] width 78 height 20
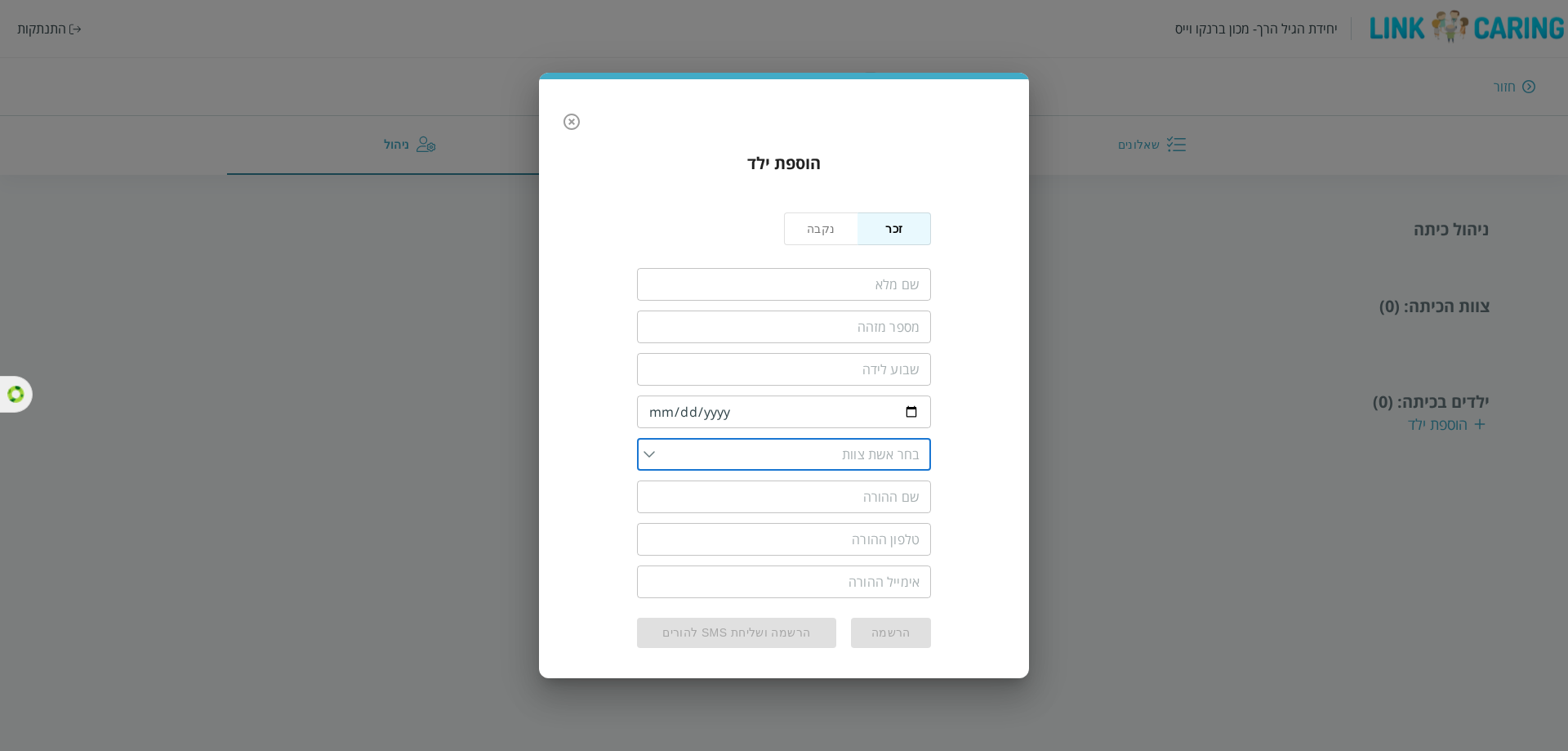
click at [718, 452] on input "list" at bounding box center [788, 454] width 265 height 32
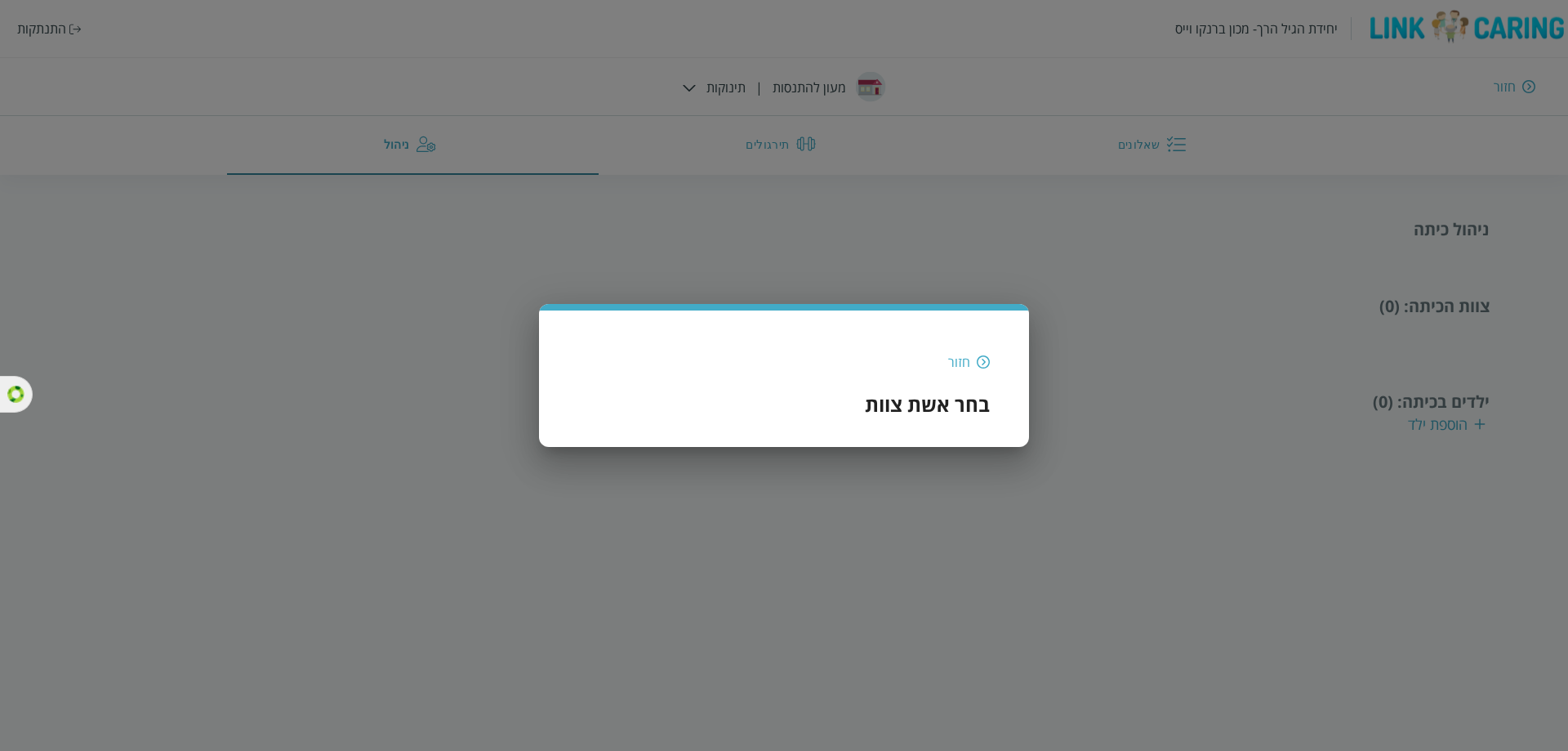
click at [965, 363] on div "חזור" at bounding box center [959, 362] width 22 height 18
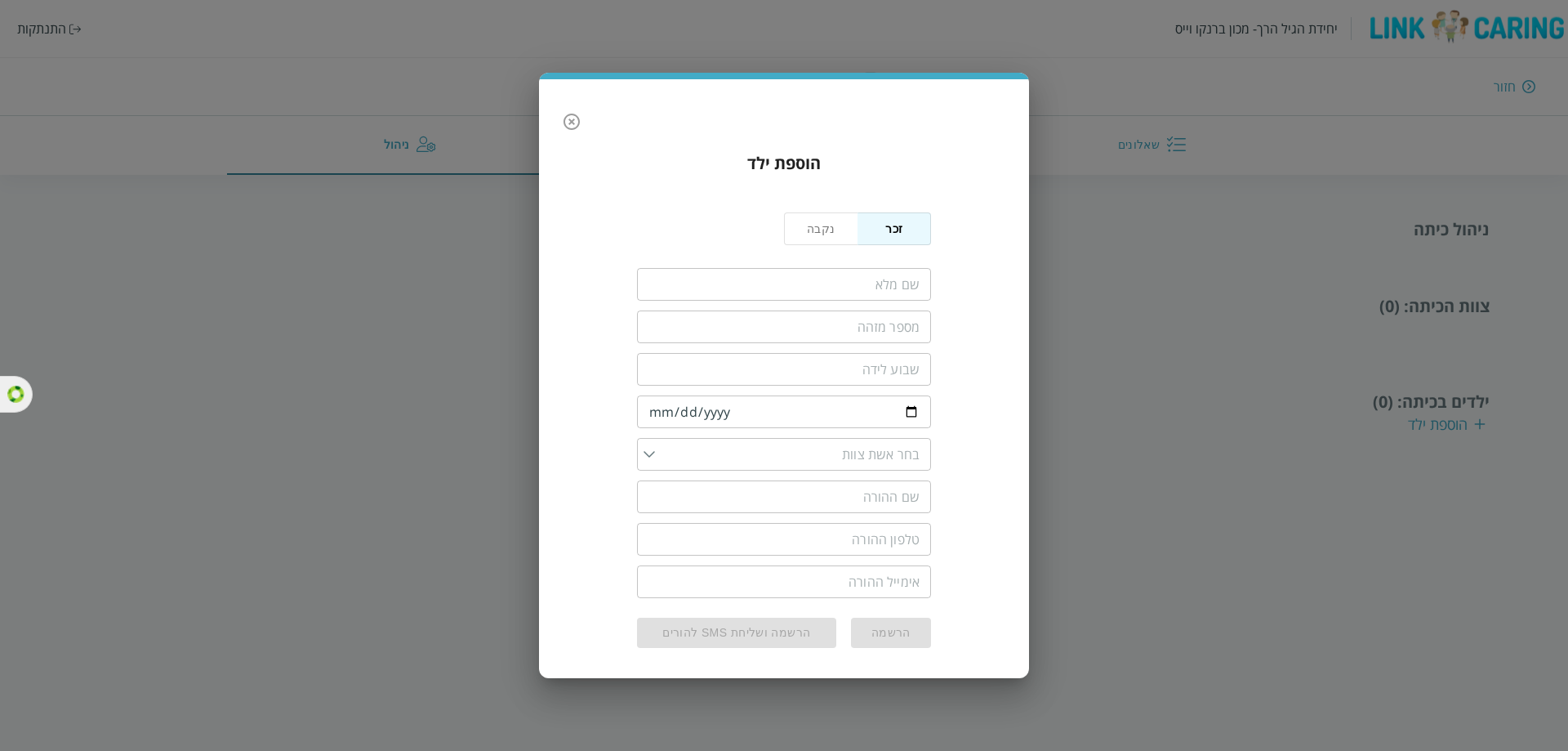
click at [571, 130] on icon "button" at bounding box center [572, 122] width 20 height 20
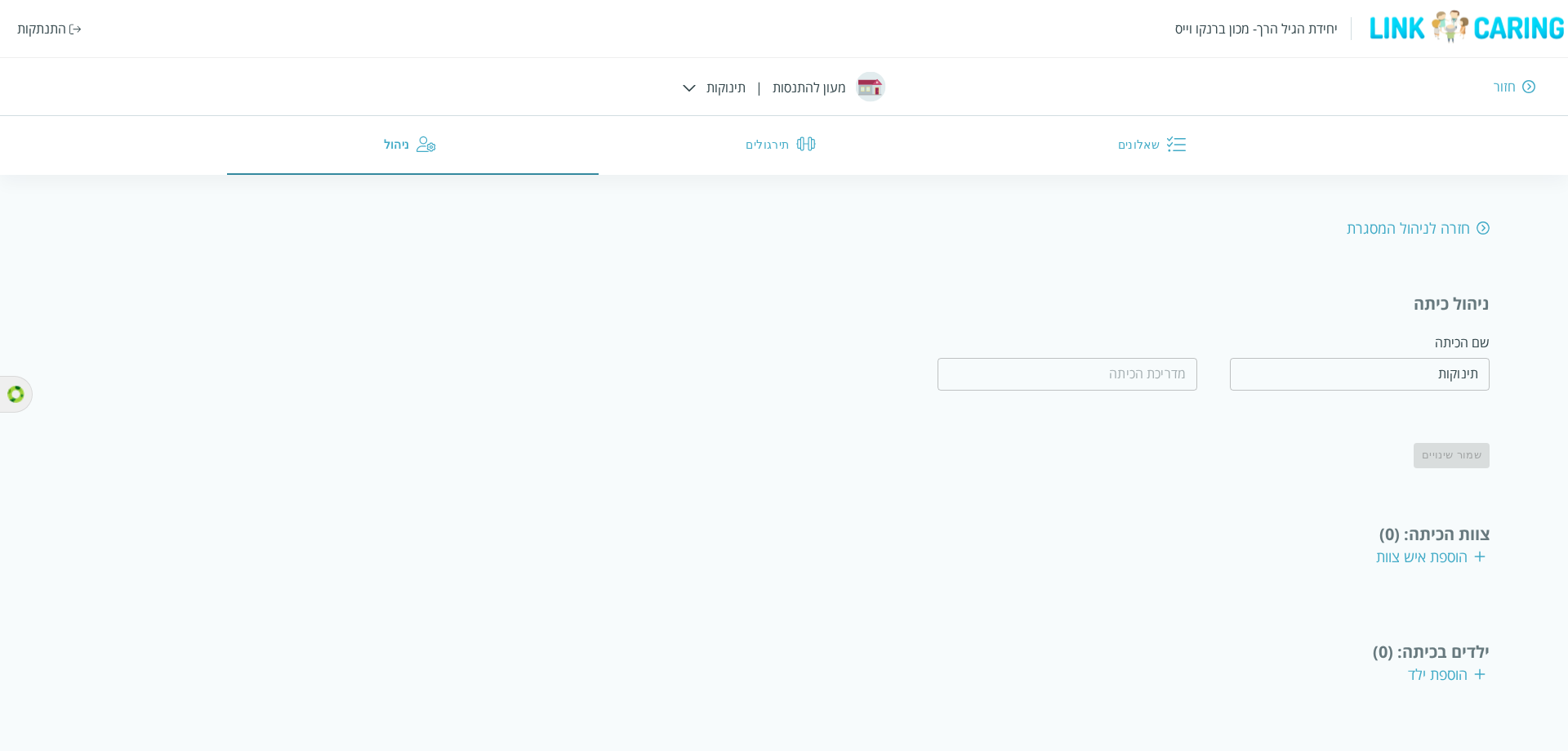
click at [1422, 553] on div "חזרה לניהול המסגרת ניהול כיתה שם הכיתה תינוקות ​ ​ שמור שינויים צוות הכיתה : (0…" at bounding box center [784, 460] width 1411 height 485
click at [1424, 548] on div "הוספת איש צוות" at bounding box center [1431, 557] width 110 height 20
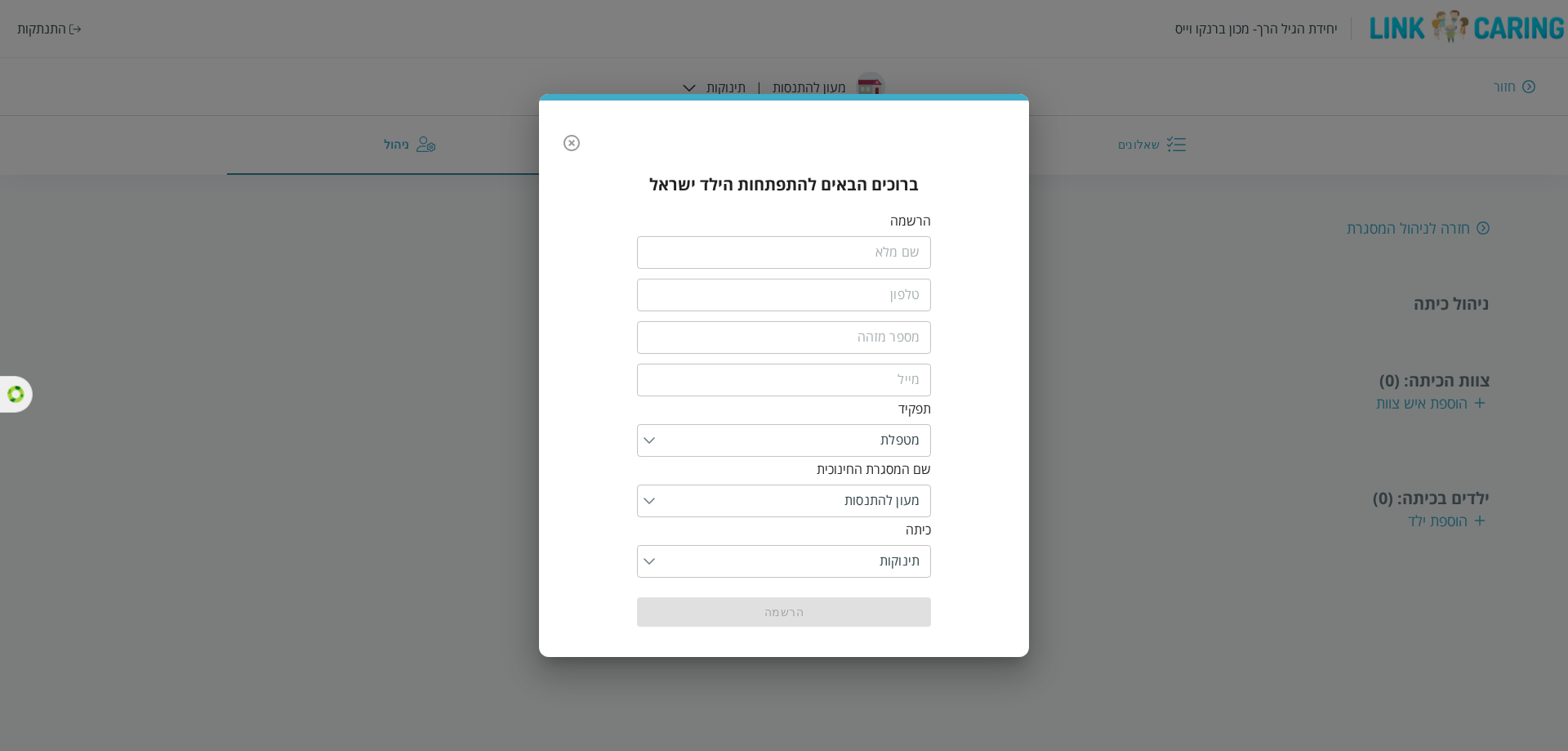
click at [915, 254] on input "fullName" at bounding box center [784, 252] width 294 height 32
type input "n"
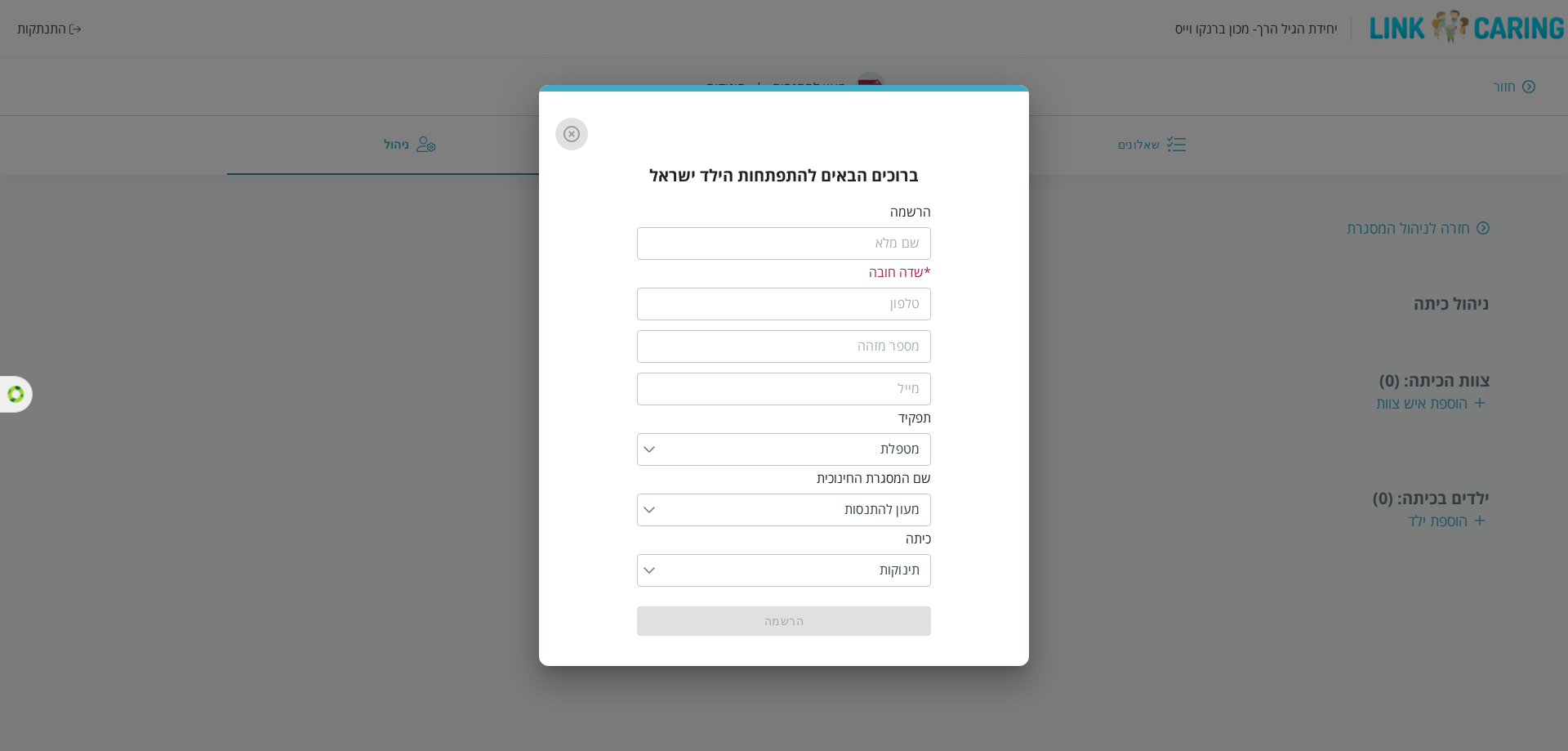
click at [562, 138] on icon "button" at bounding box center [572, 134] width 20 height 20
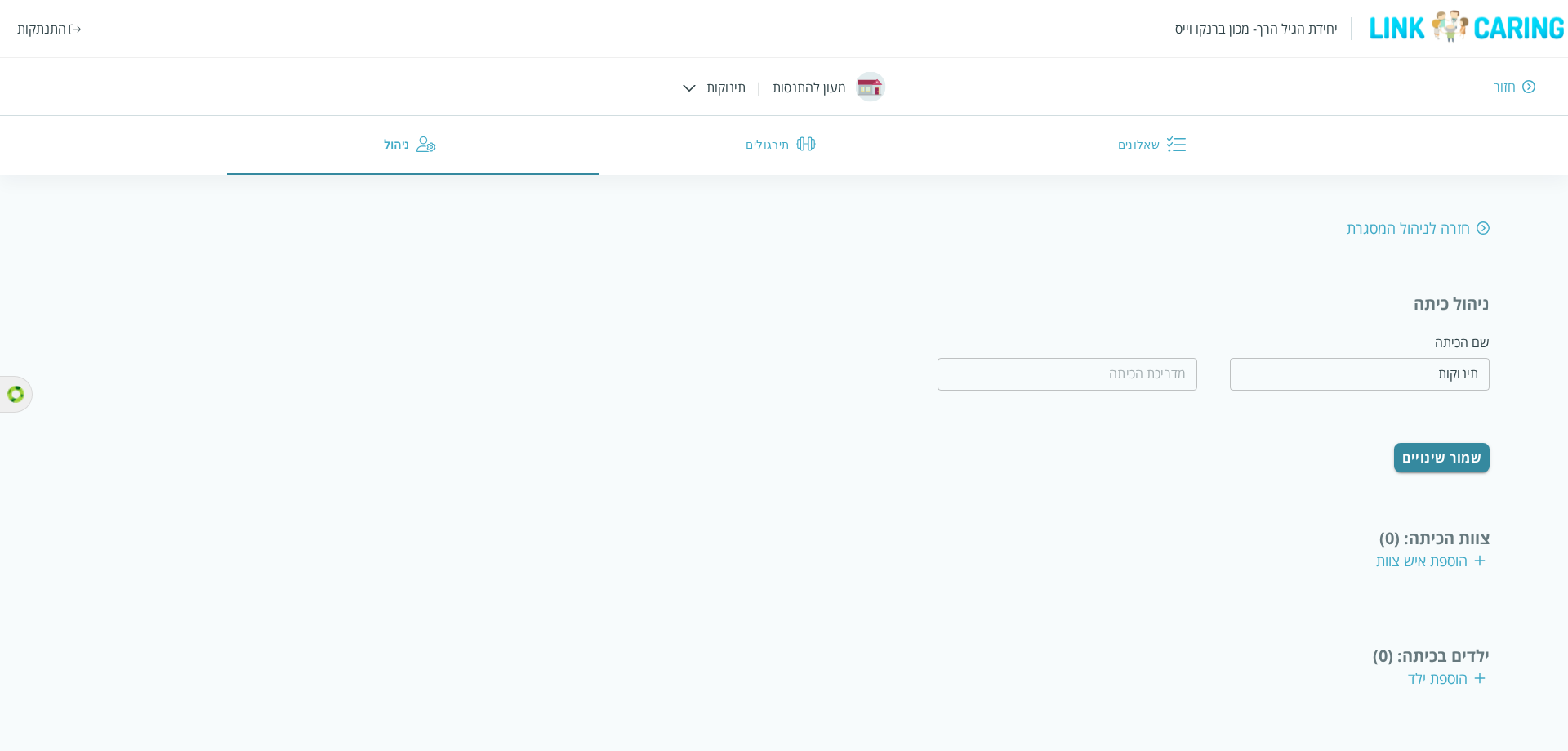
click at [1451, 552] on div "הוספת איש צוות" at bounding box center [1431, 561] width 110 height 20
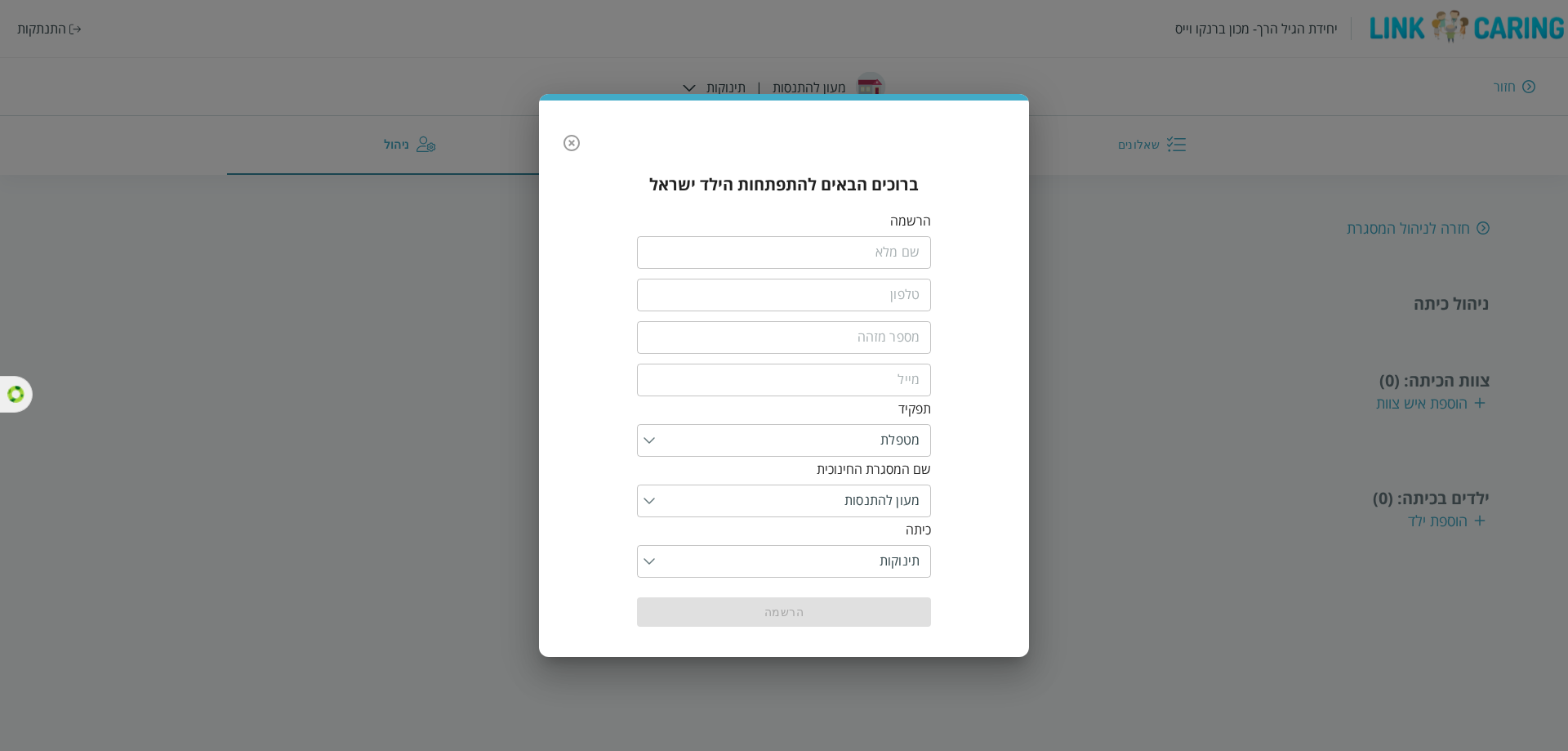
click at [848, 251] on input "fullName" at bounding box center [784, 252] width 294 height 32
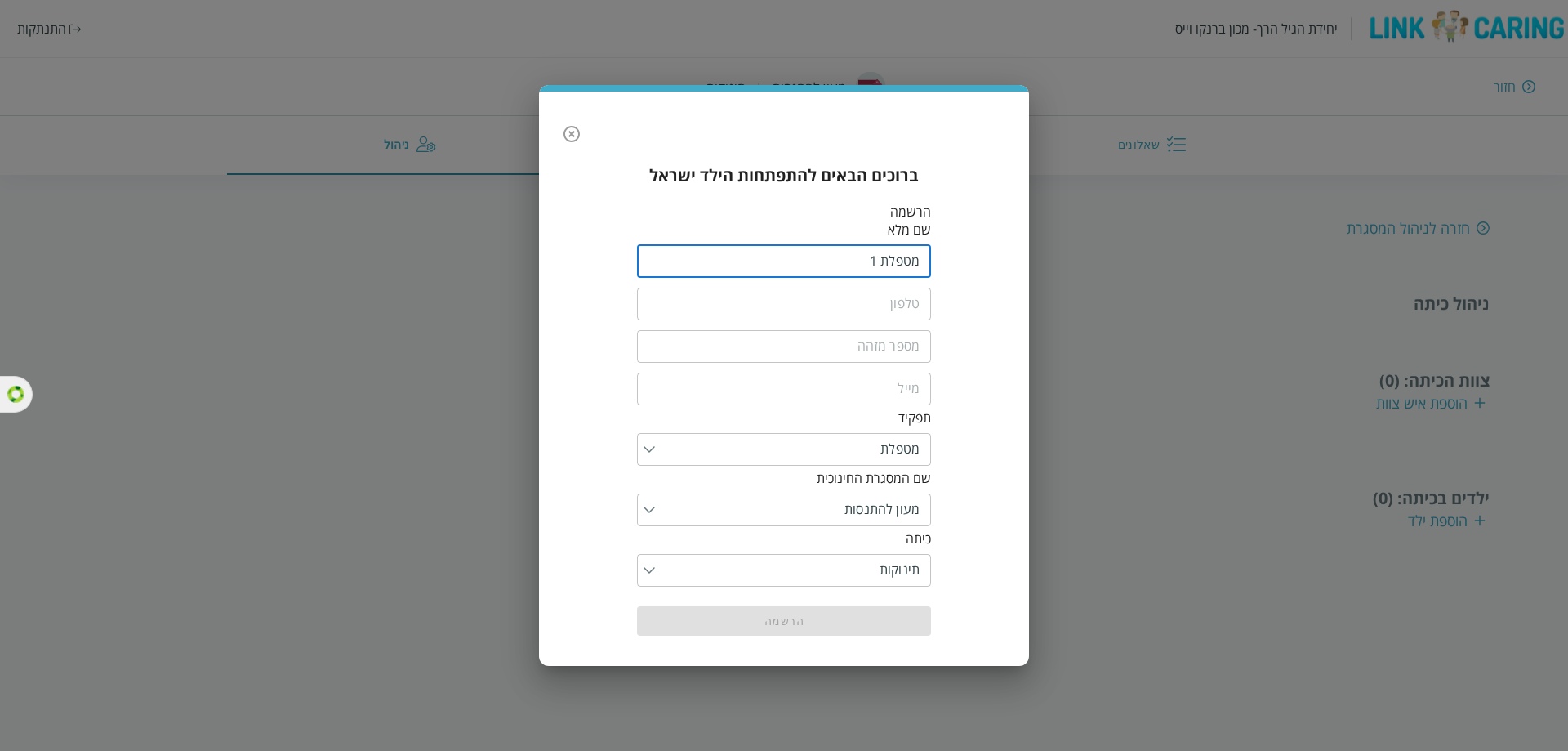
type input "מטפלת 1"
click at [862, 300] on input "tel" at bounding box center [784, 303] width 294 height 32
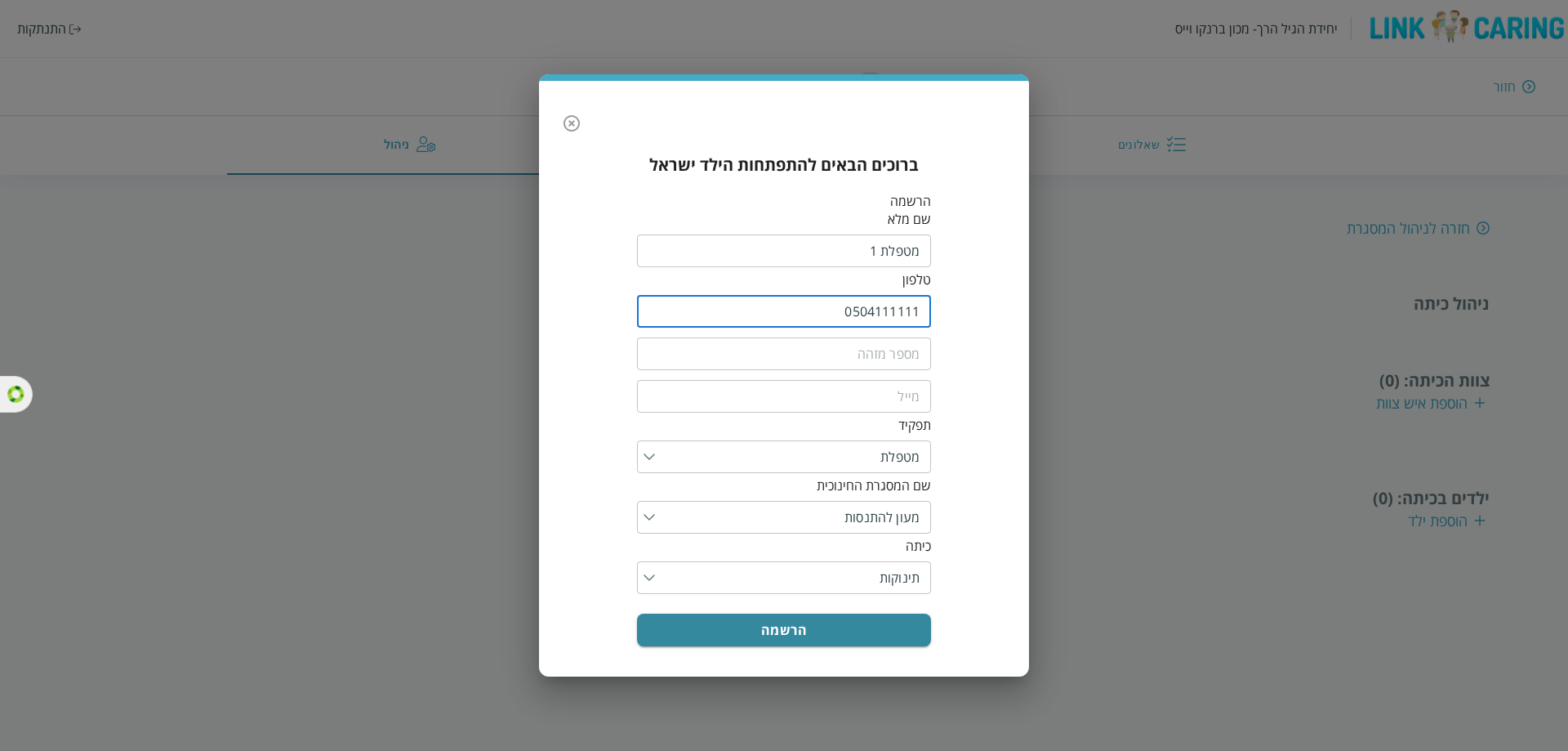
type input "0504111111"
click at [859, 350] on input "text" at bounding box center [784, 353] width 294 height 32
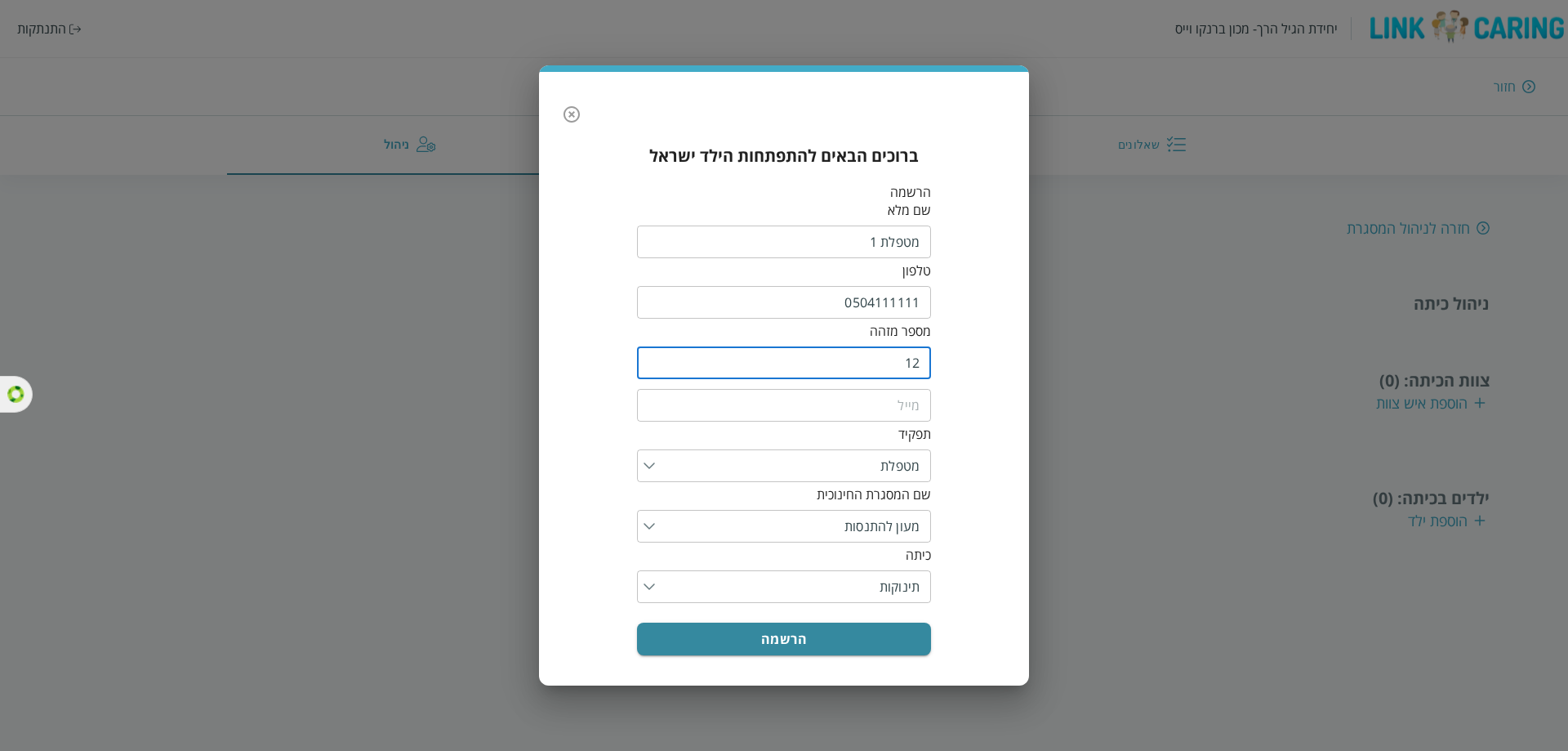
type input "12"
click at [863, 408] on input "email" at bounding box center [784, 404] width 294 height 32
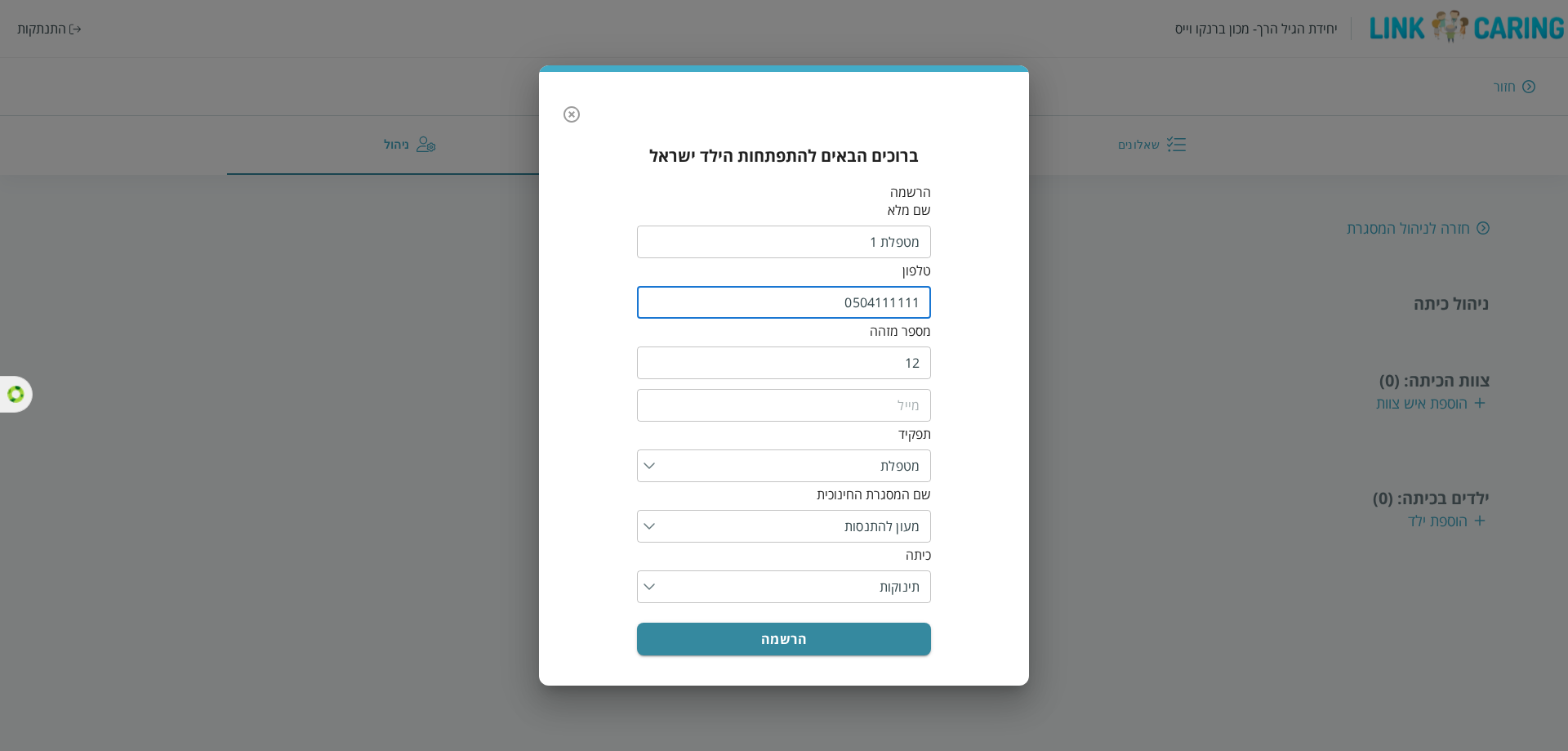
click at [881, 304] on input "0504111111" at bounding box center [784, 301] width 294 height 32
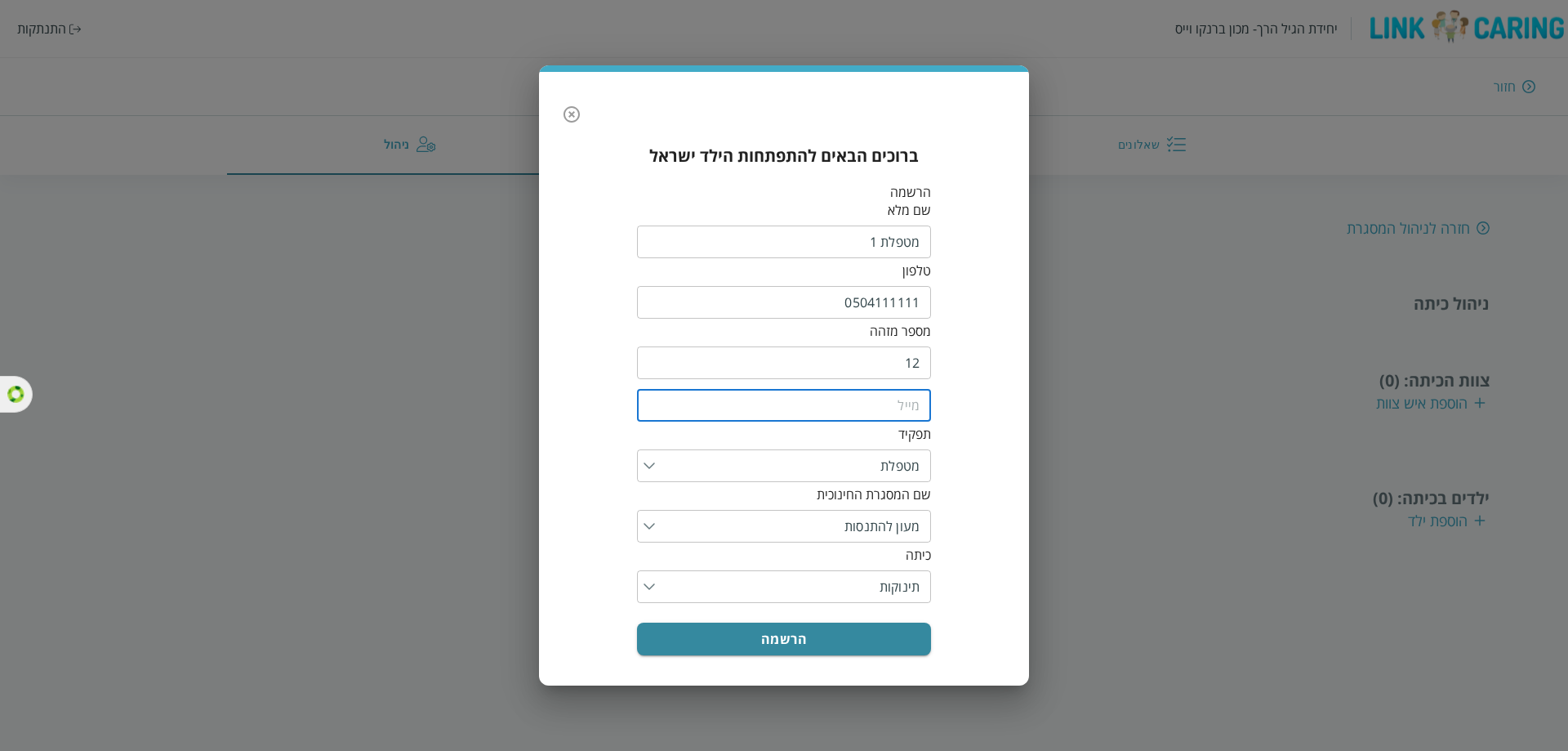
paste input "0504111111"
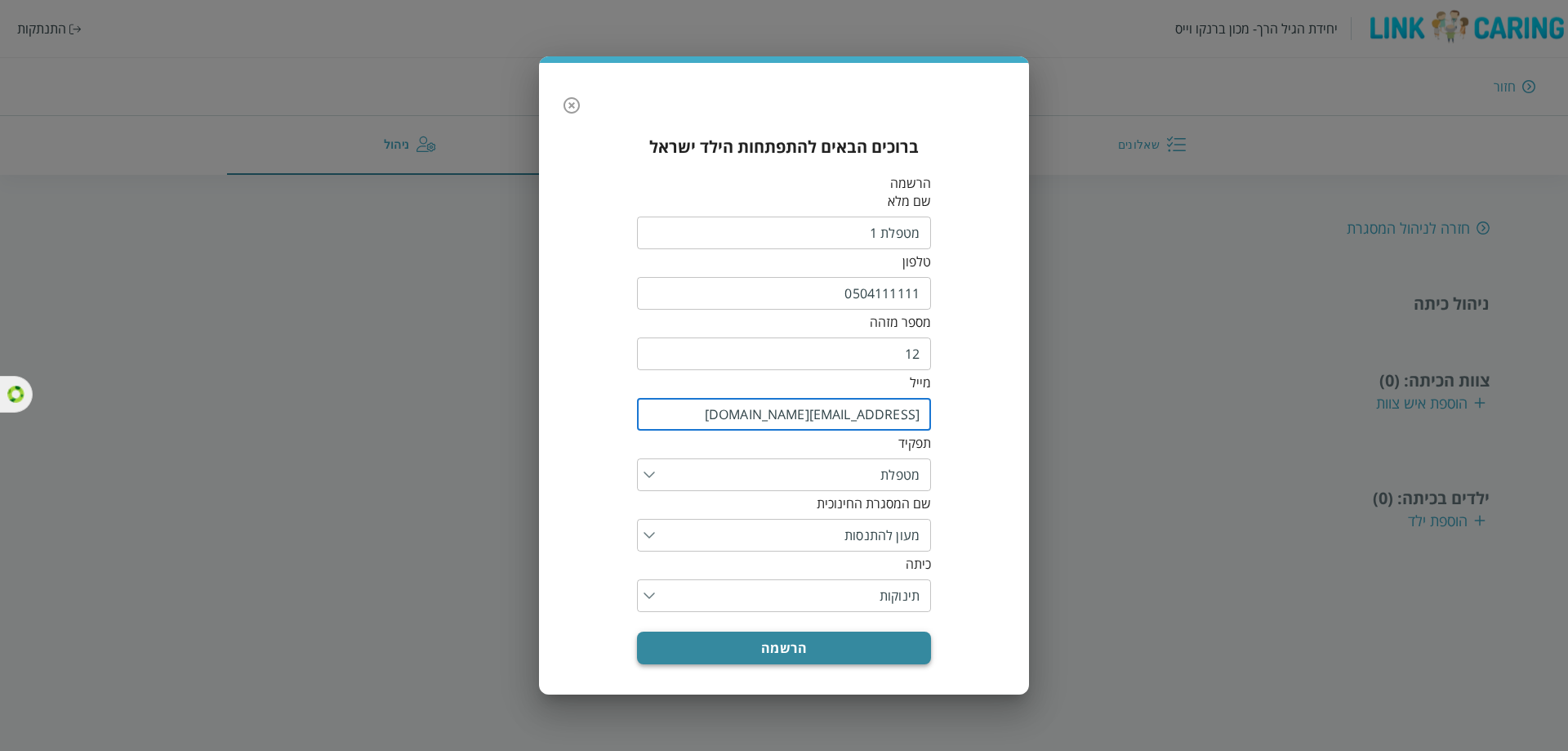
type input "[EMAIL_ADDRESS][DOMAIN_NAME]"
click at [736, 634] on button "הרשמה" at bounding box center [784, 647] width 294 height 32
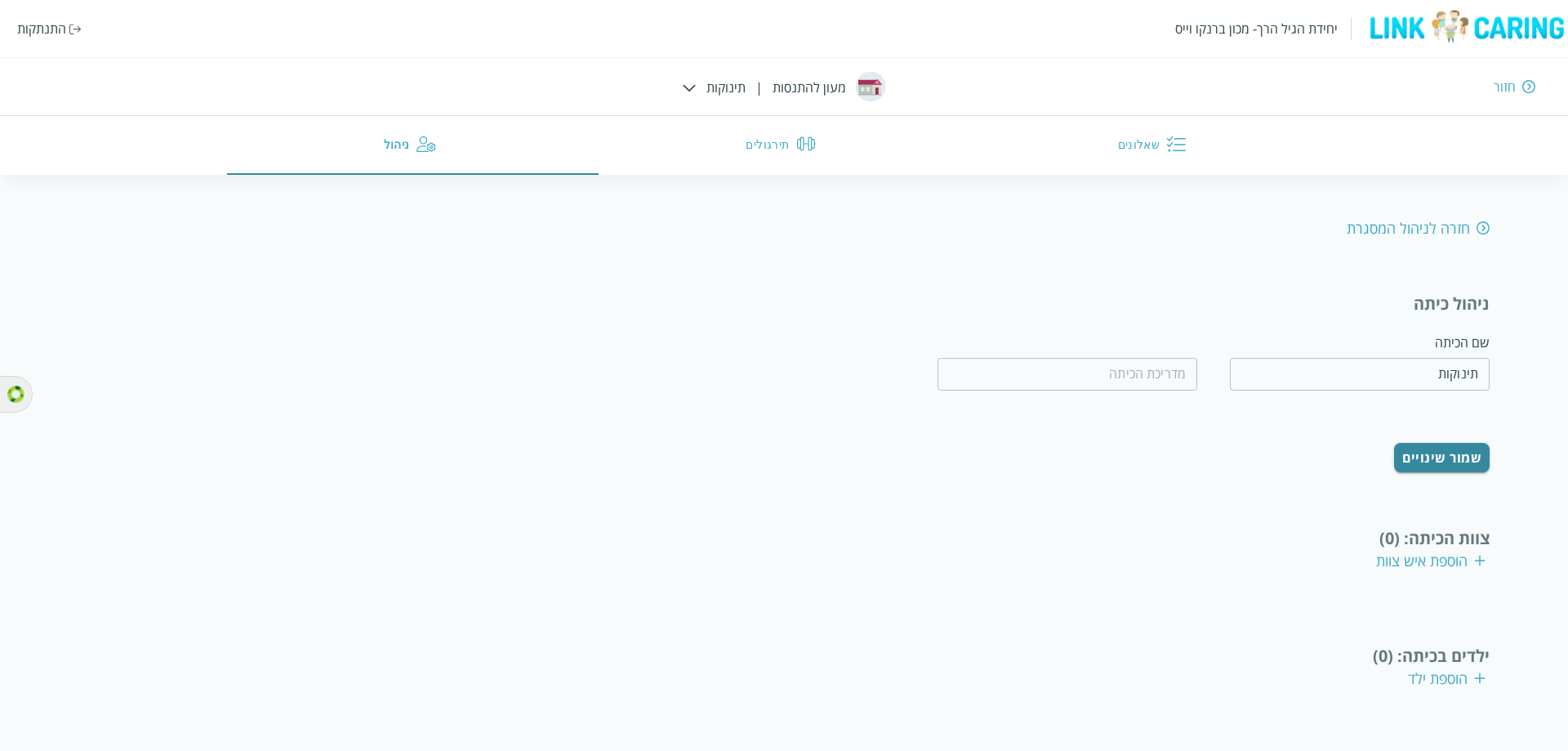
click at [1418, 551] on div "הוספת איש צוות" at bounding box center [1431, 561] width 110 height 20
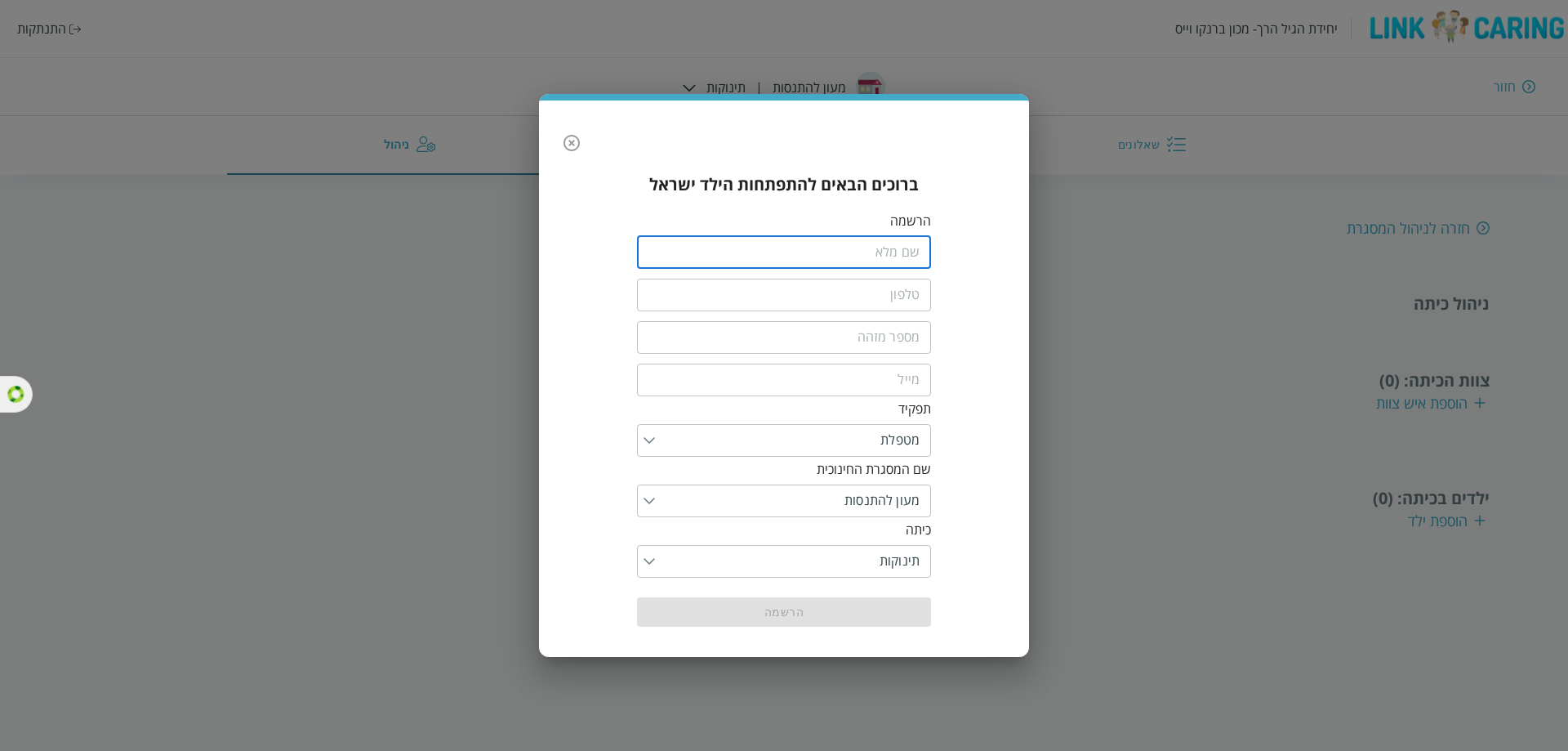
click at [888, 269] on input "fullName" at bounding box center [784, 252] width 294 height 32
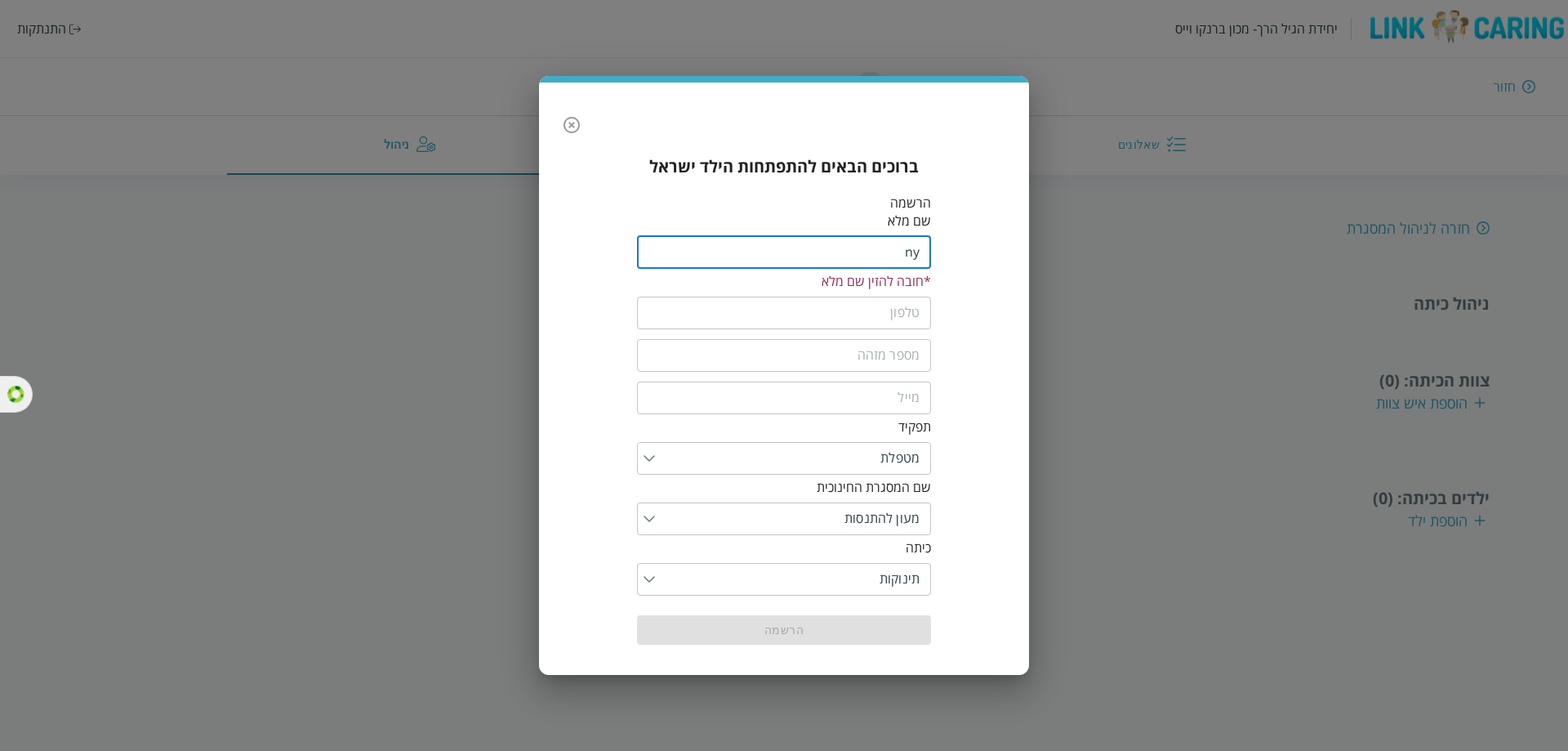
type input "n"
